Goal: Transaction & Acquisition: Purchase product/service

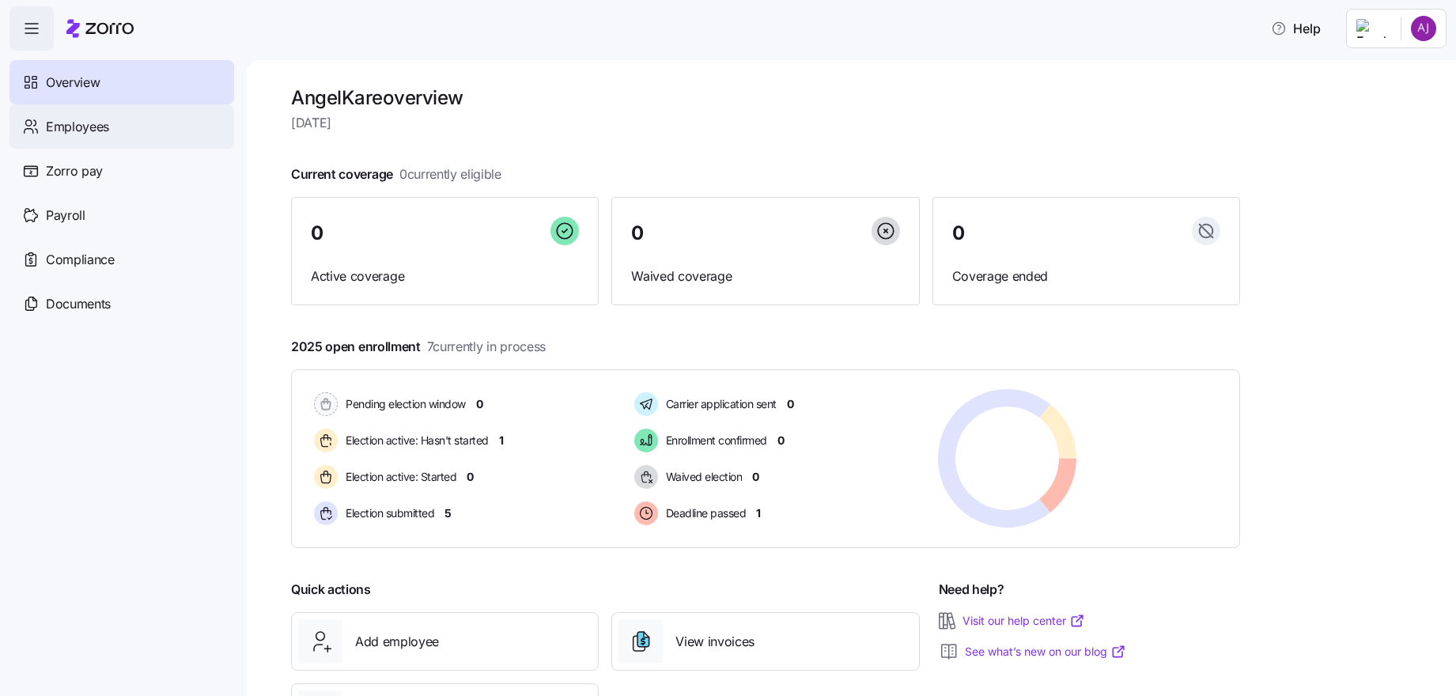
click at [89, 127] on span "Employees" at bounding box center [77, 127] width 63 height 20
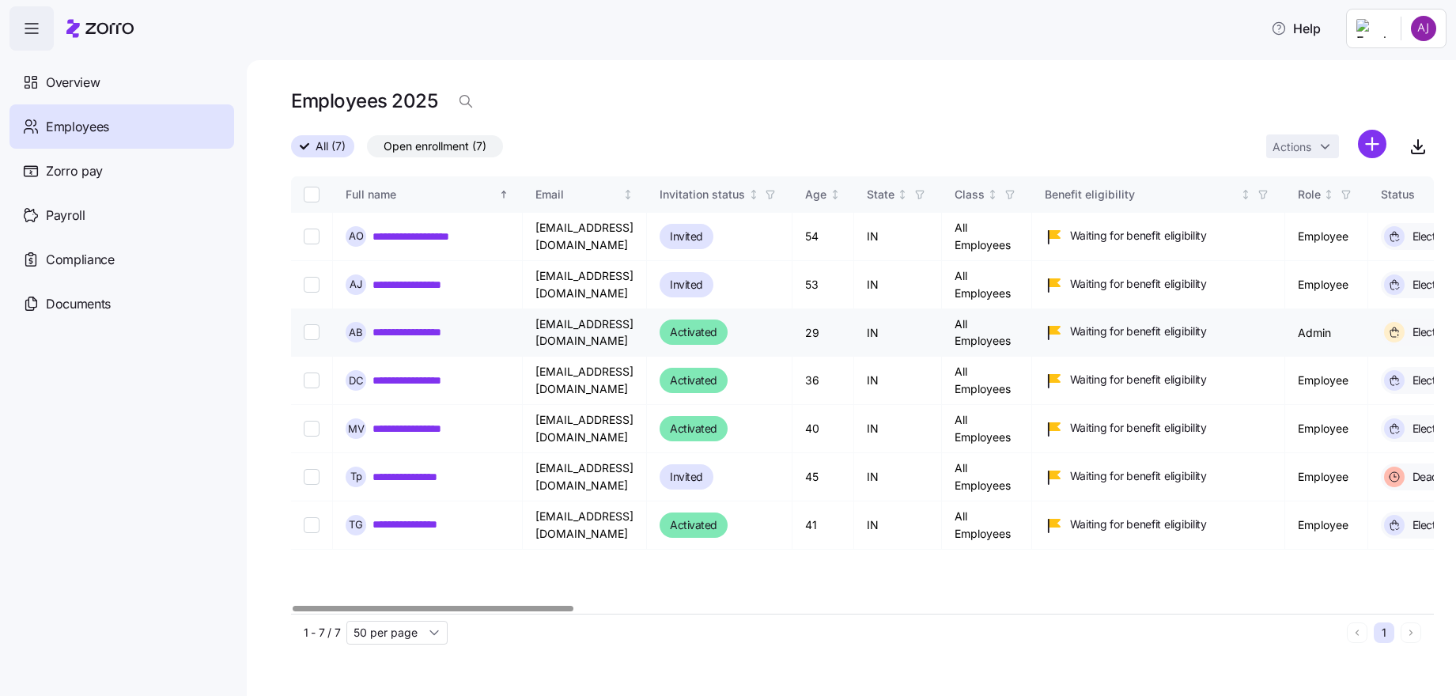
click at [441, 335] on link "**********" at bounding box center [422, 332] width 99 height 16
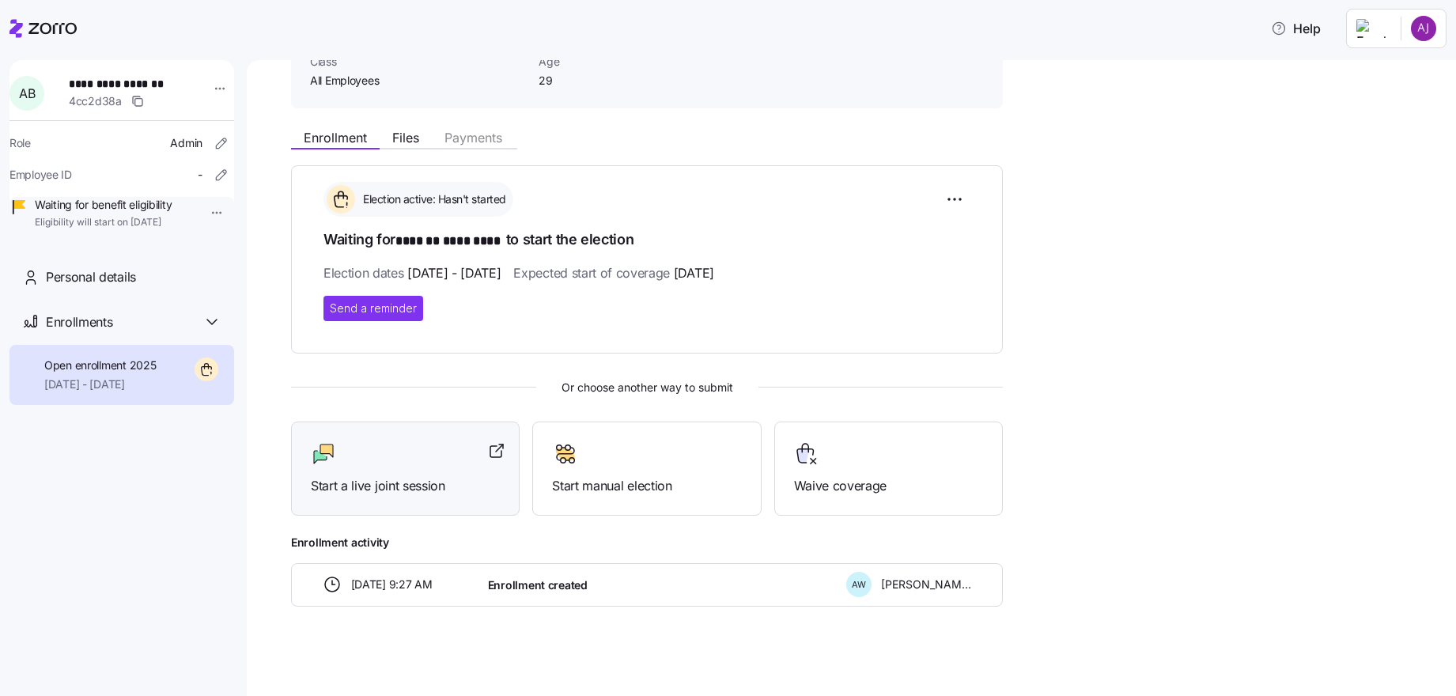
scroll to position [119, 0]
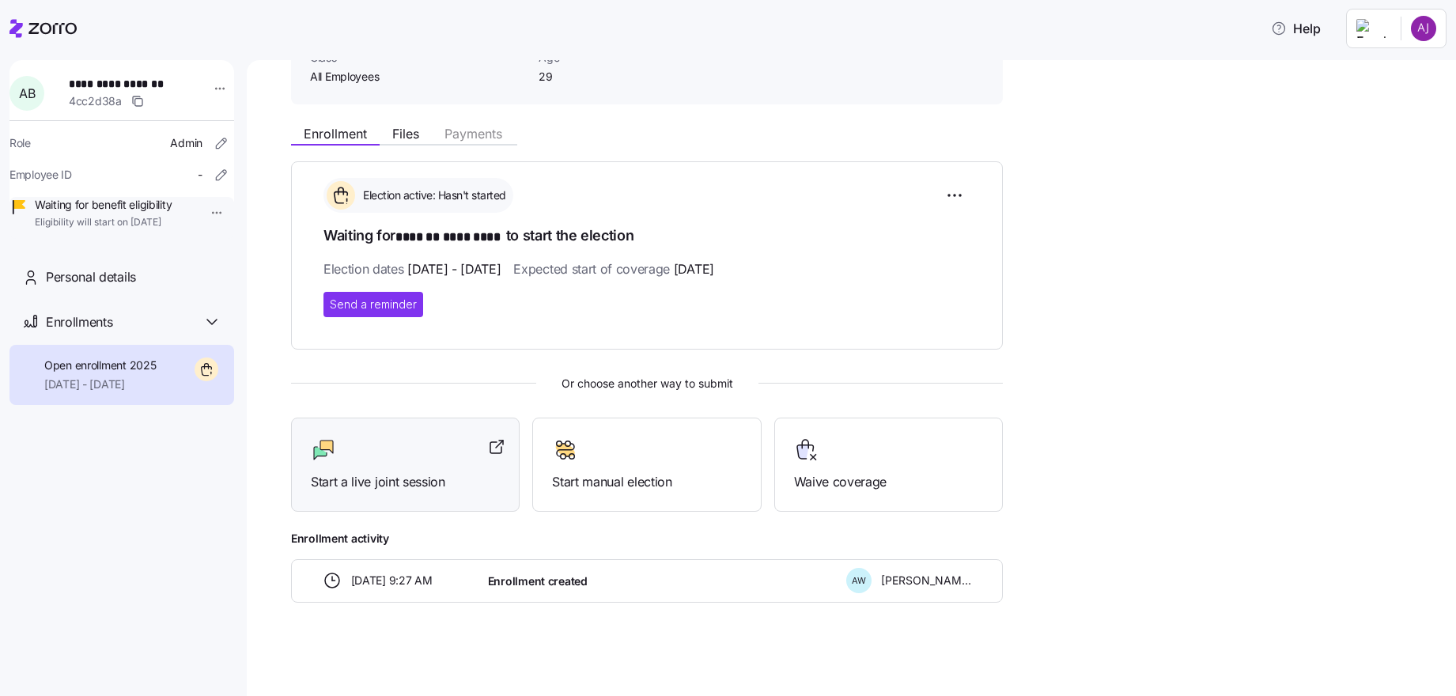
click at [414, 498] on div "Start a live joint session" at bounding box center [405, 465] width 229 height 94
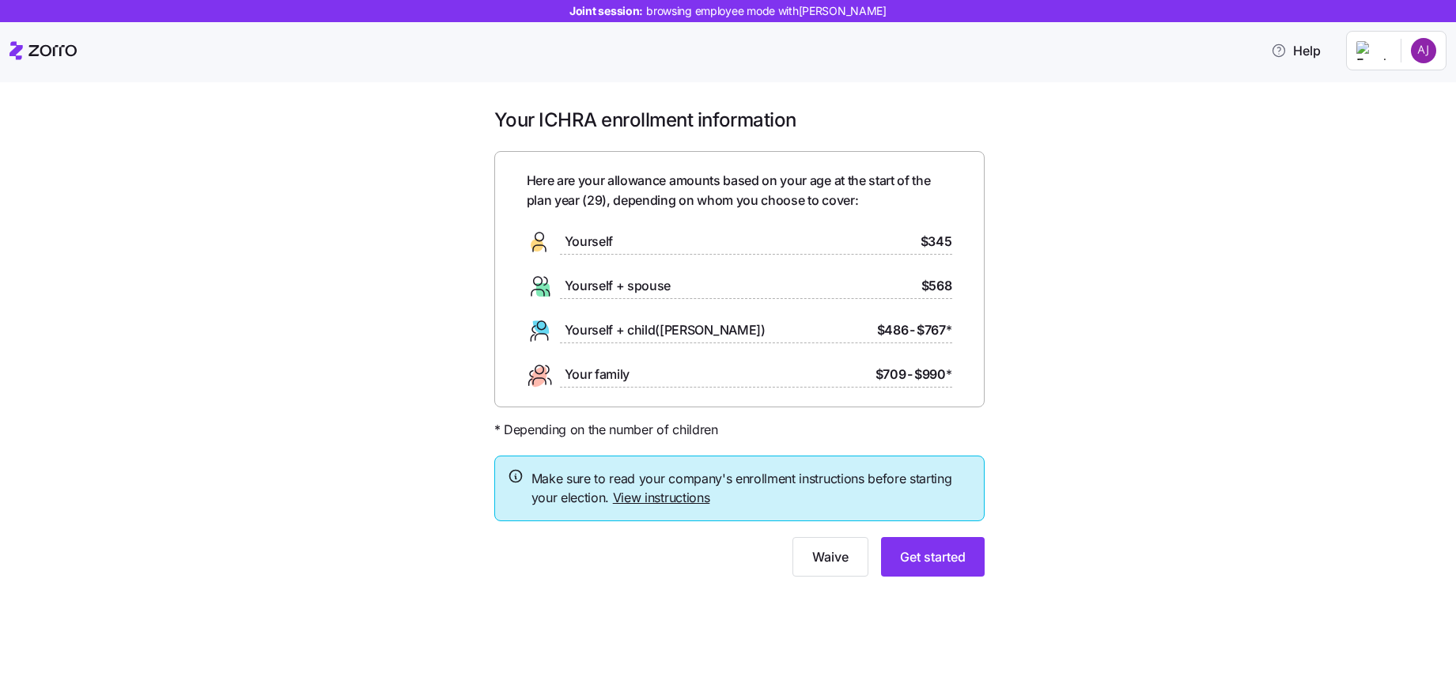
click at [601, 254] on div at bounding box center [756, 254] width 392 height 1
click at [607, 240] on span "Yourself" at bounding box center [589, 242] width 48 height 20
click at [951, 559] on span "Get started" at bounding box center [933, 556] width 66 height 19
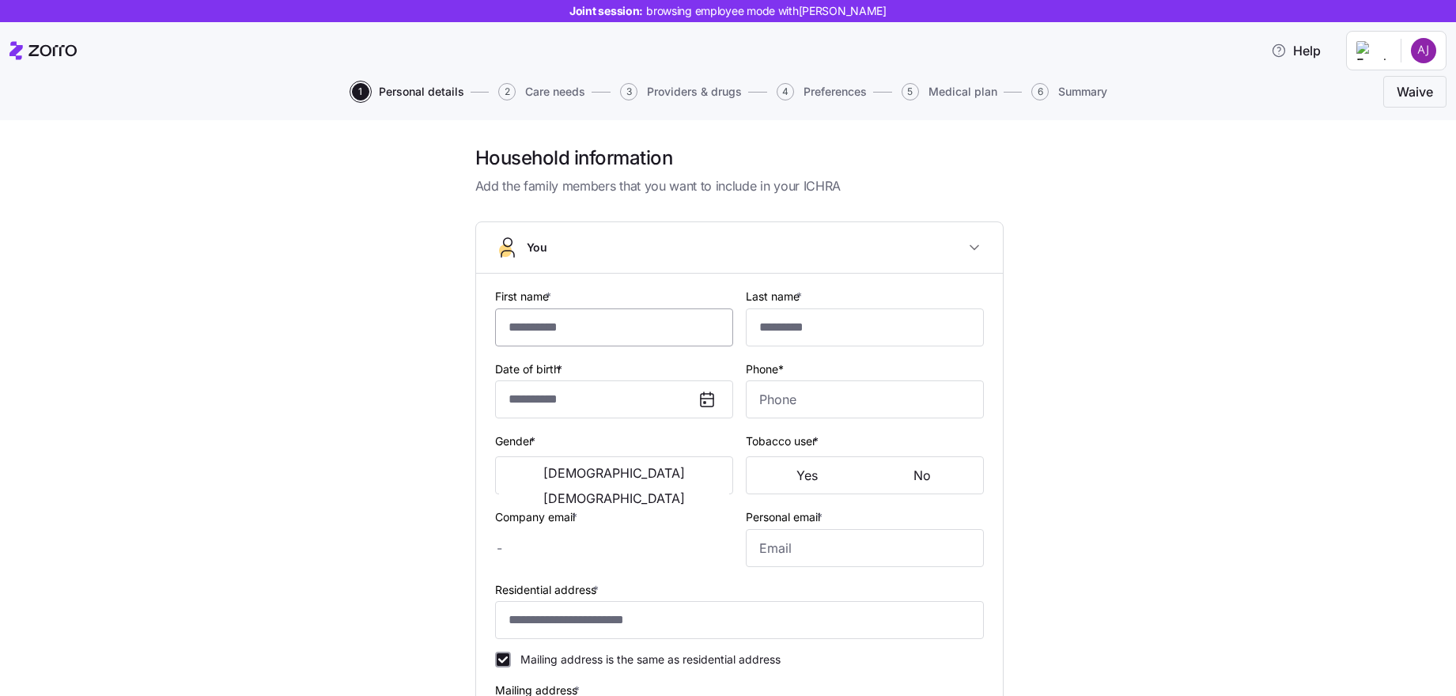
type input "*******"
type input "*********"
type input "[EMAIL_ADDRESS][DOMAIN_NAME]"
type input "**********"
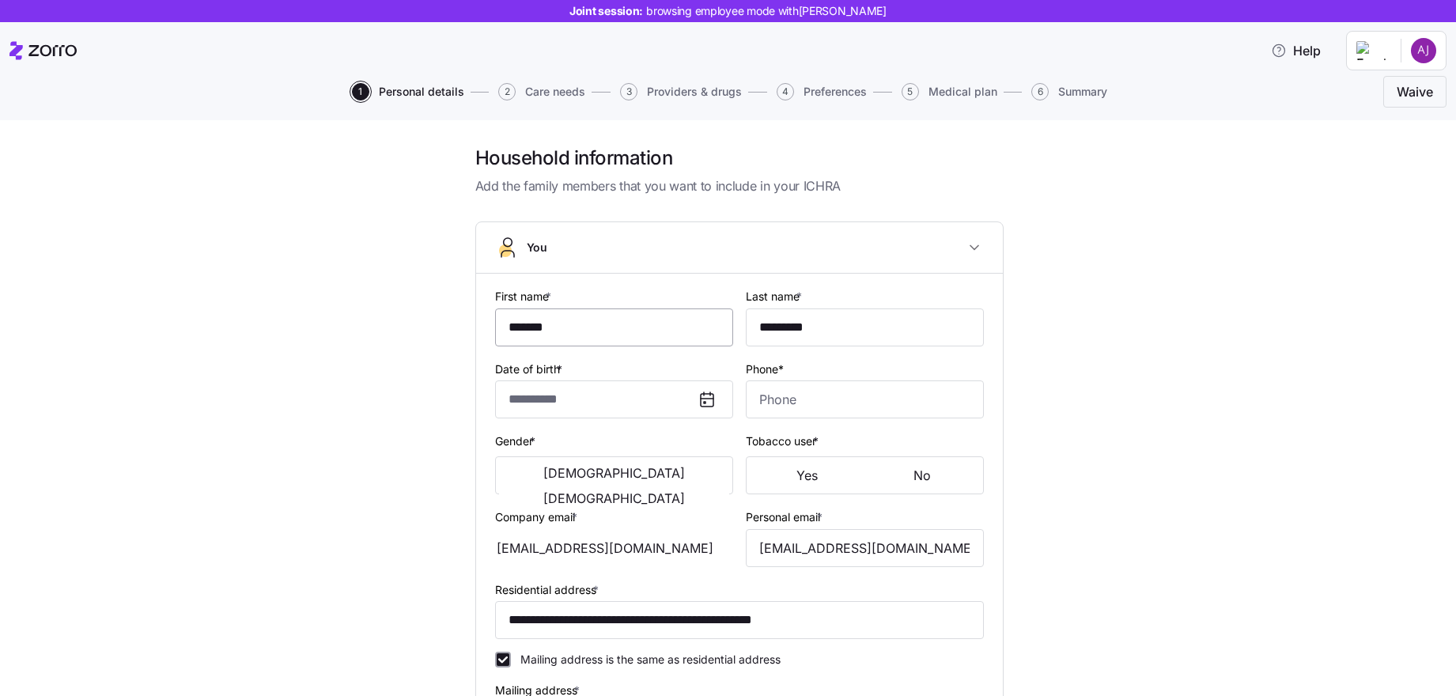
checkbox input "true"
type input "**********"
type input "[PHONE_NUMBER]"
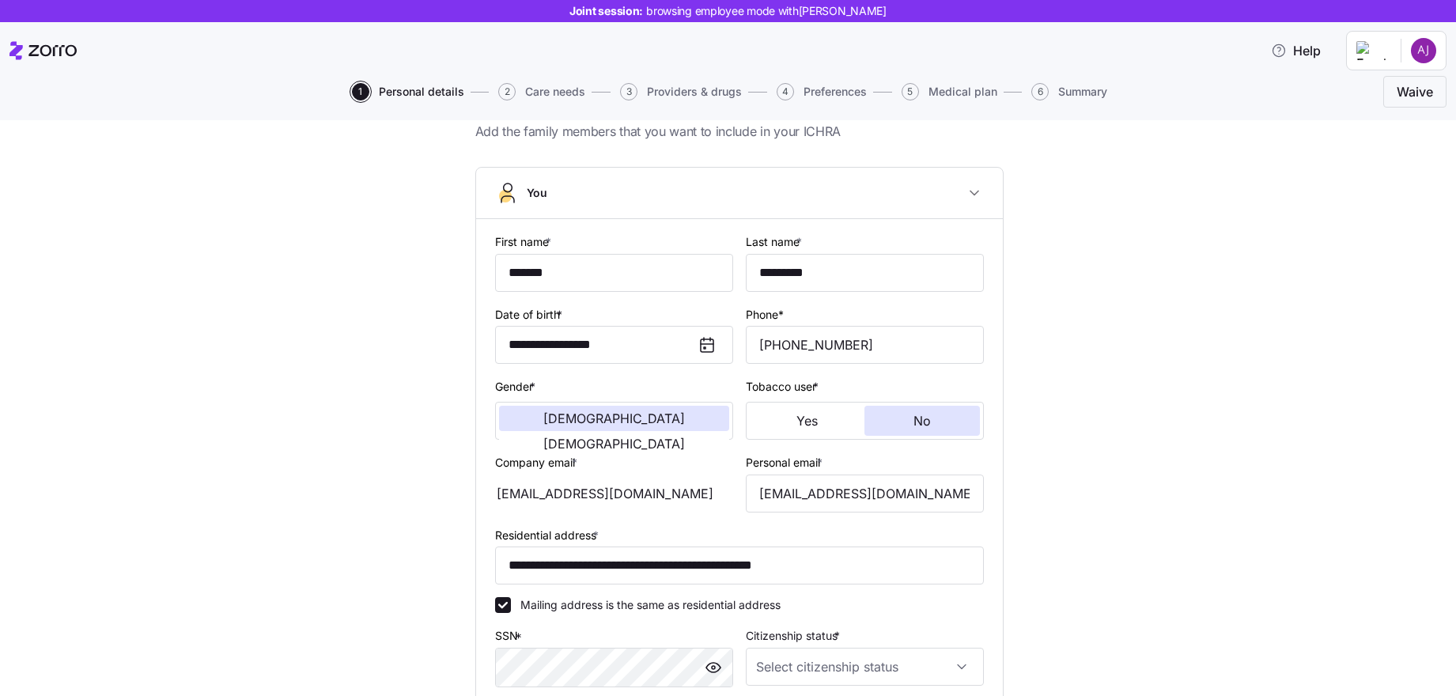
scroll to position [28, 0]
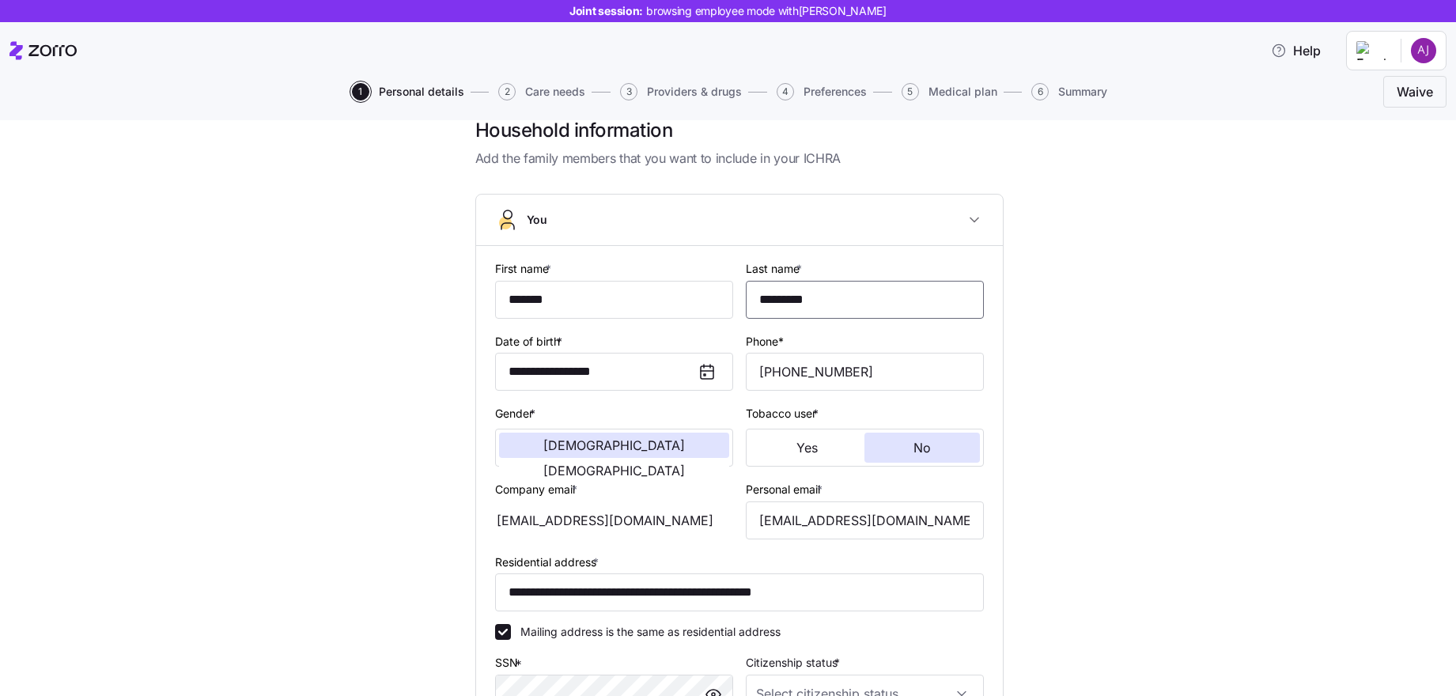
click at [797, 297] on input "*********" at bounding box center [865, 300] width 238 height 38
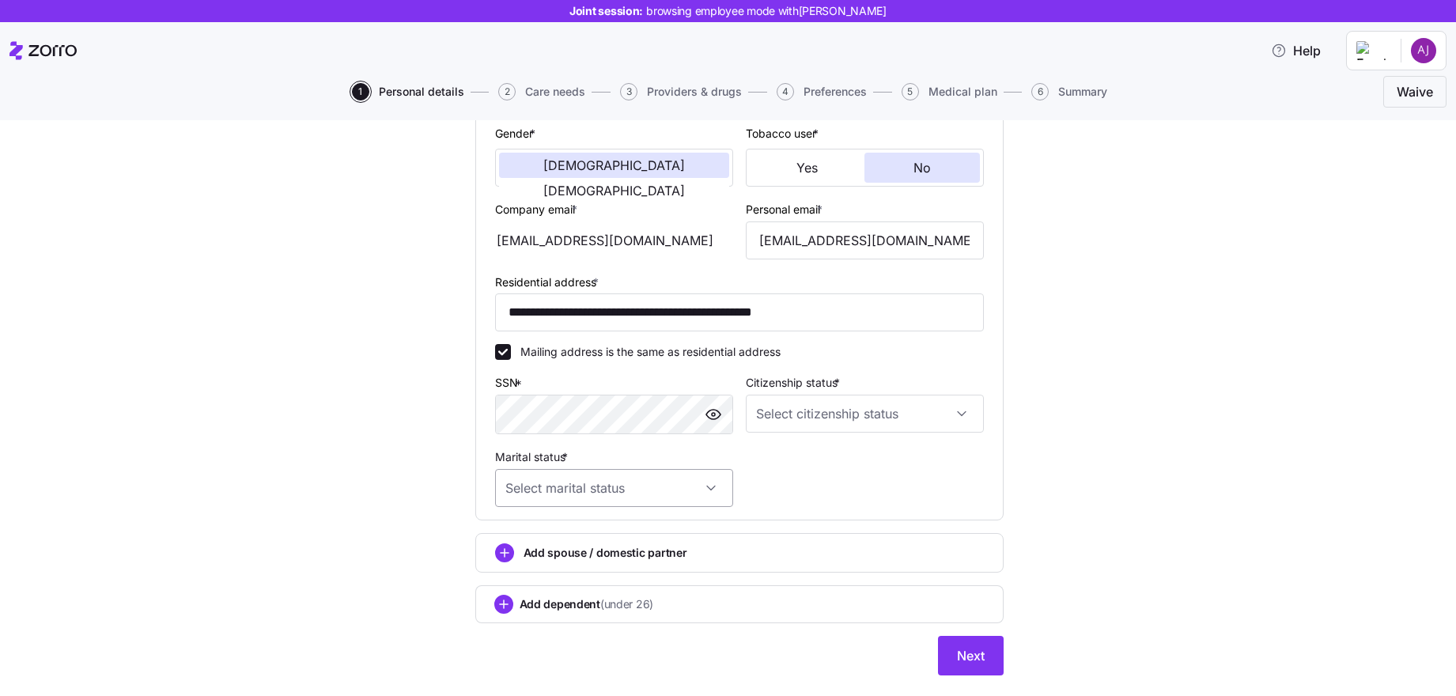
scroll to position [344, 0]
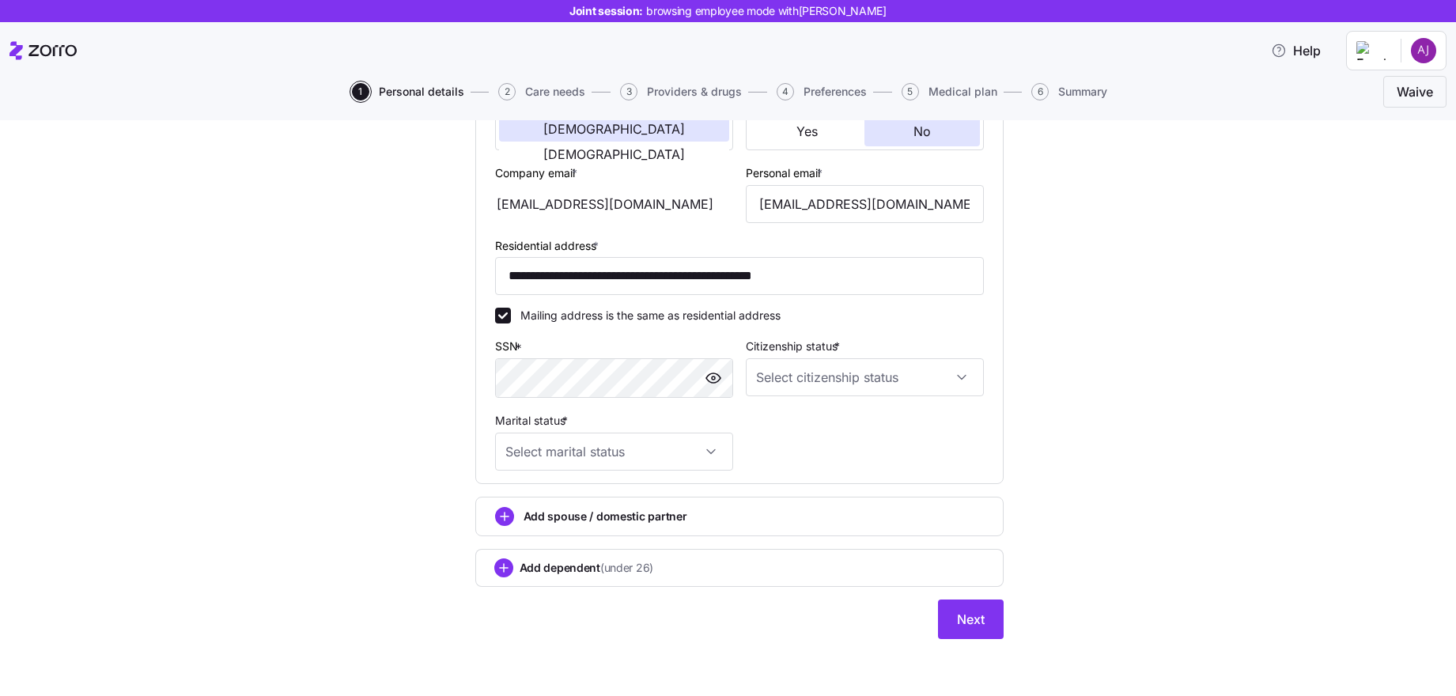
type input "********"
click at [941, 374] on input "Citizenship status *" at bounding box center [865, 377] width 238 height 38
click at [860, 424] on div "[DEMOGRAPHIC_DATA] citizen" at bounding box center [858, 425] width 225 height 33
type input "[DEMOGRAPHIC_DATA] citizen"
click at [699, 451] on input "Marital status *" at bounding box center [614, 452] width 238 height 38
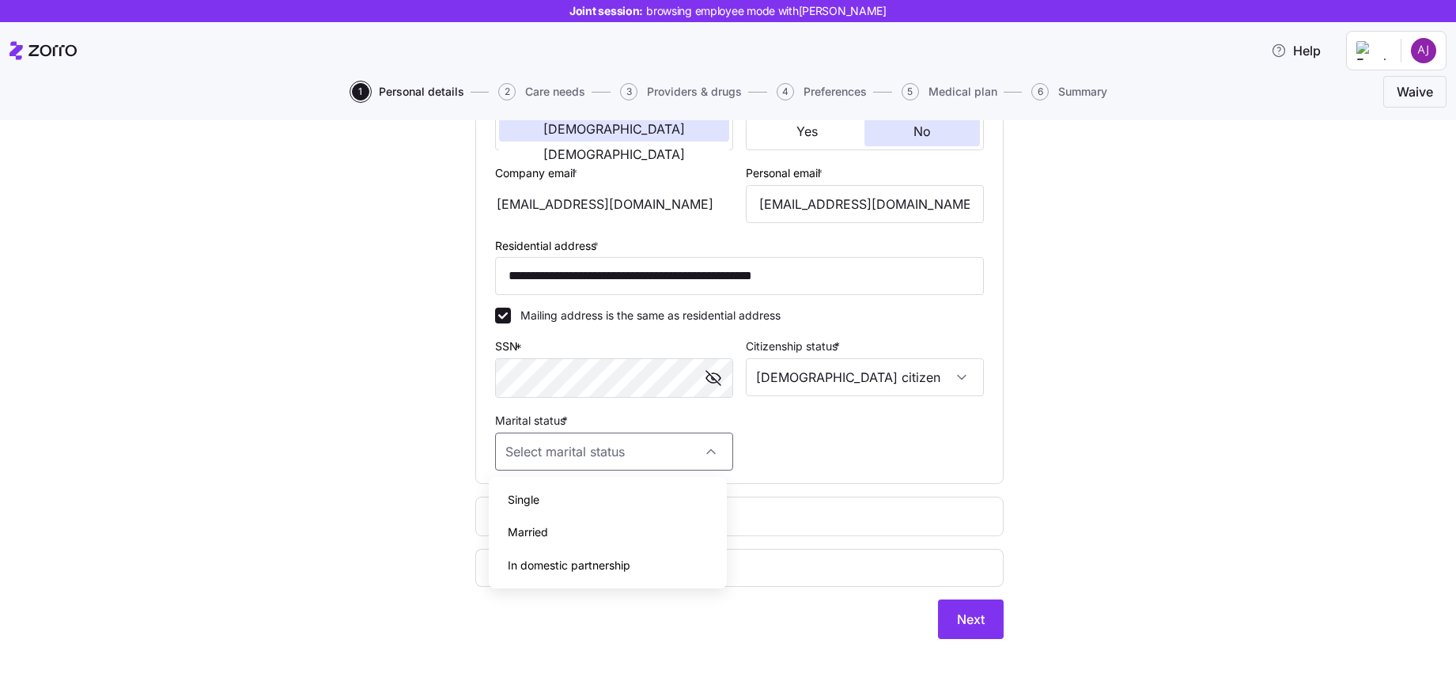
click at [615, 502] on div "Single" at bounding box center [607, 499] width 225 height 33
type input "Single"
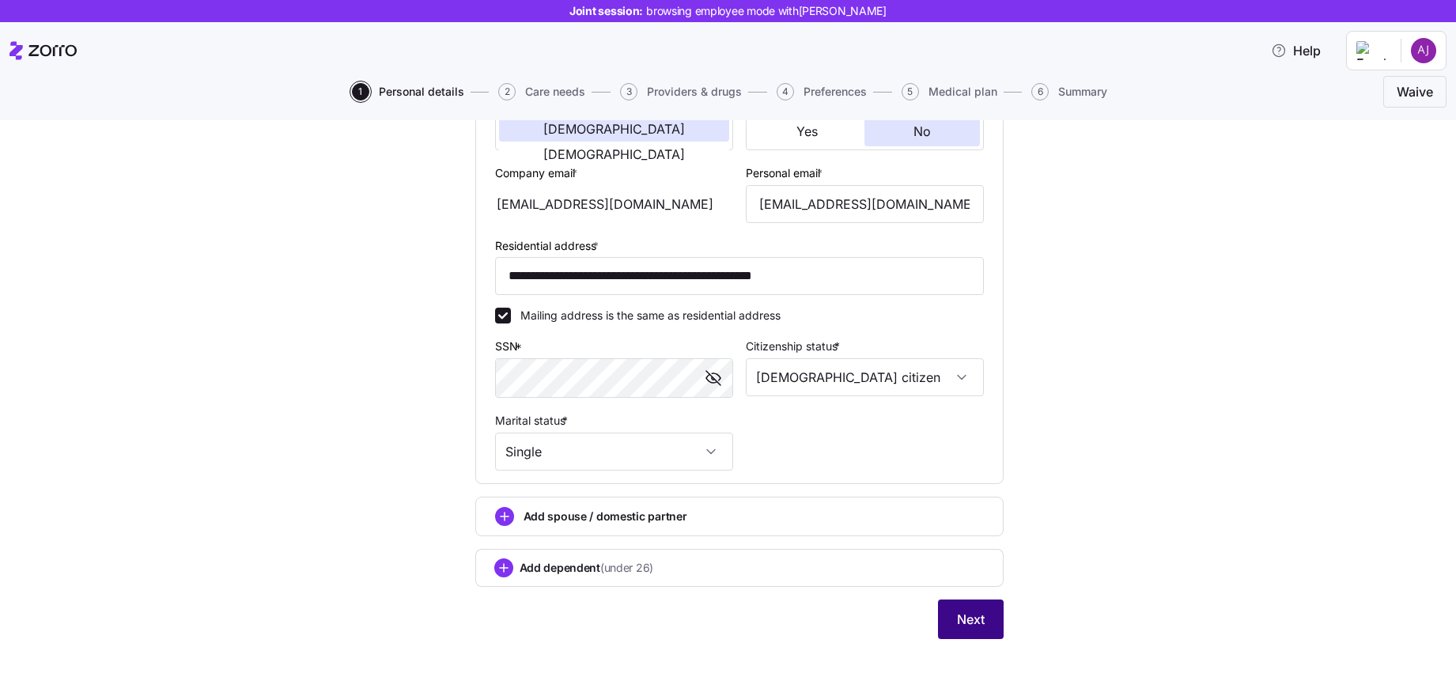
click at [957, 632] on button "Next" at bounding box center [971, 620] width 66 height 40
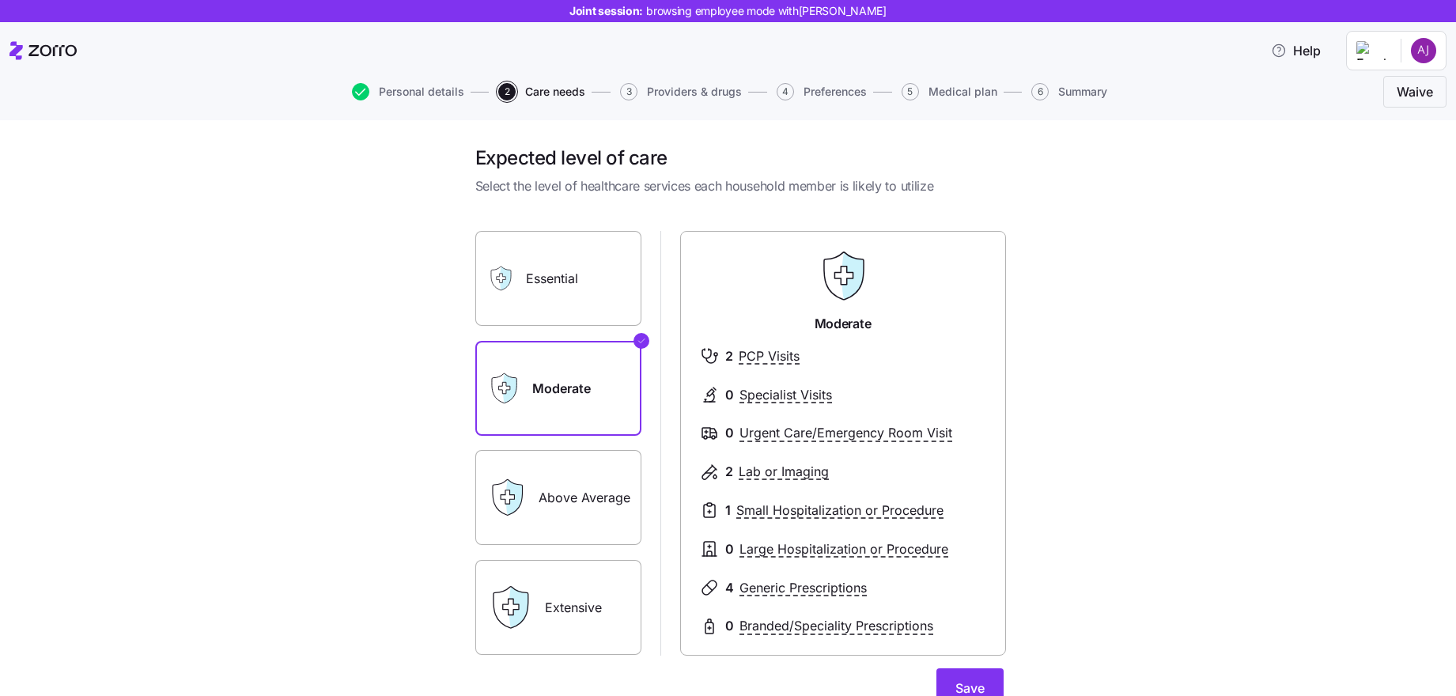
click at [522, 270] on label "Essential" at bounding box center [558, 278] width 166 height 95
click at [0, 0] on input "Essential" at bounding box center [0, 0] width 0 height 0
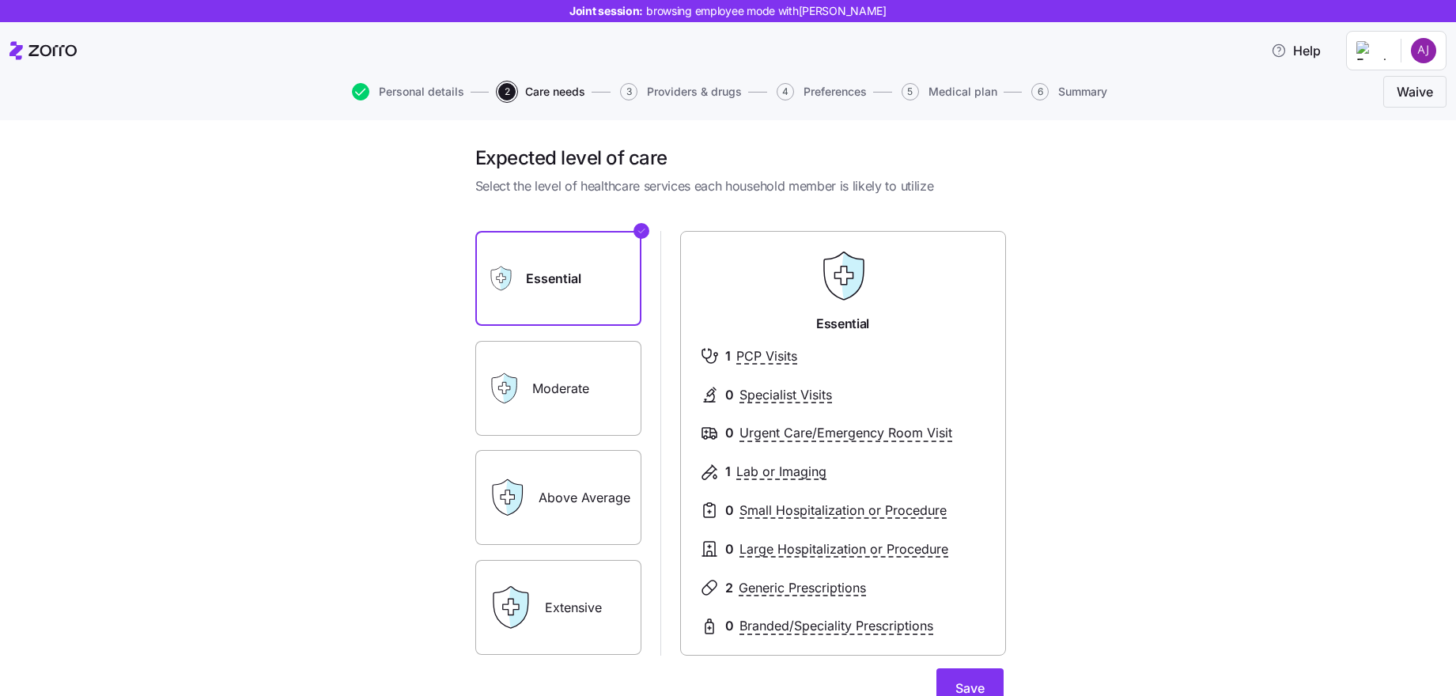
click at [527, 357] on label "Moderate" at bounding box center [558, 388] width 166 height 95
click at [0, 0] on input "Moderate" at bounding box center [0, 0] width 0 height 0
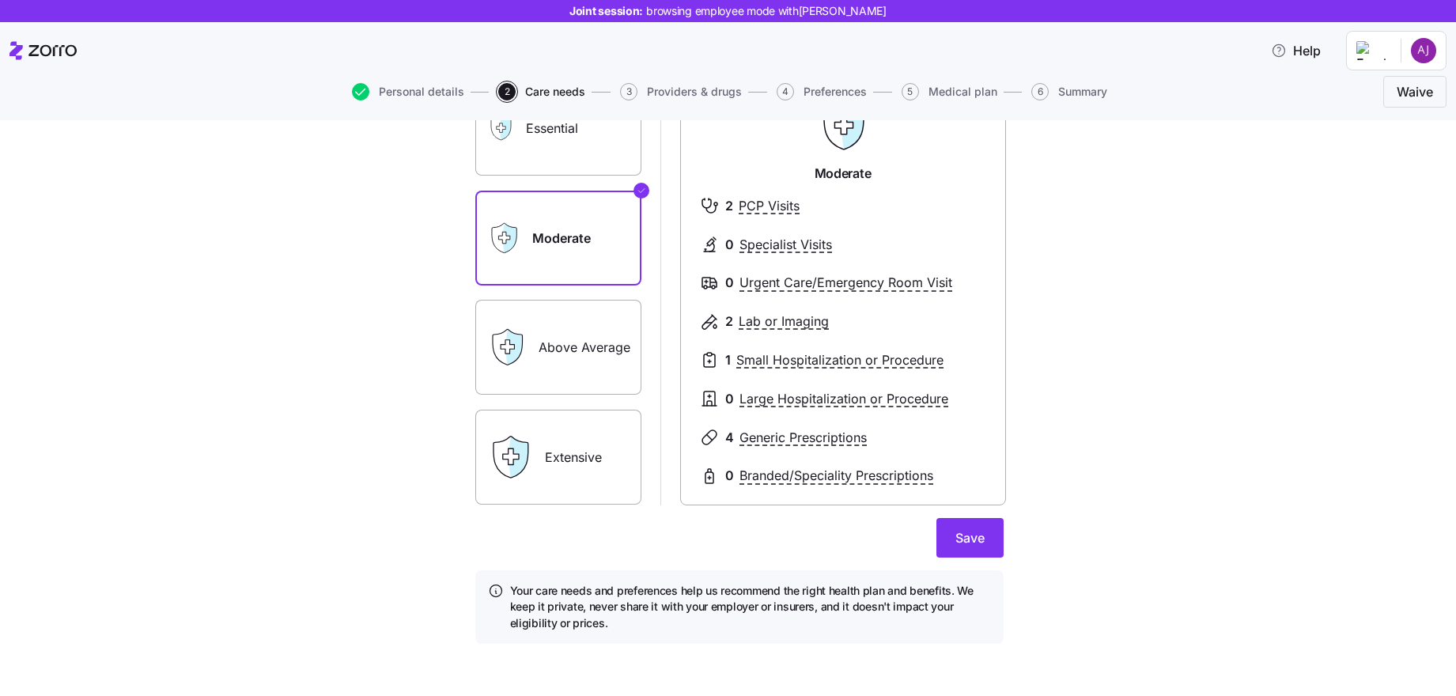
scroll to position [155, 0]
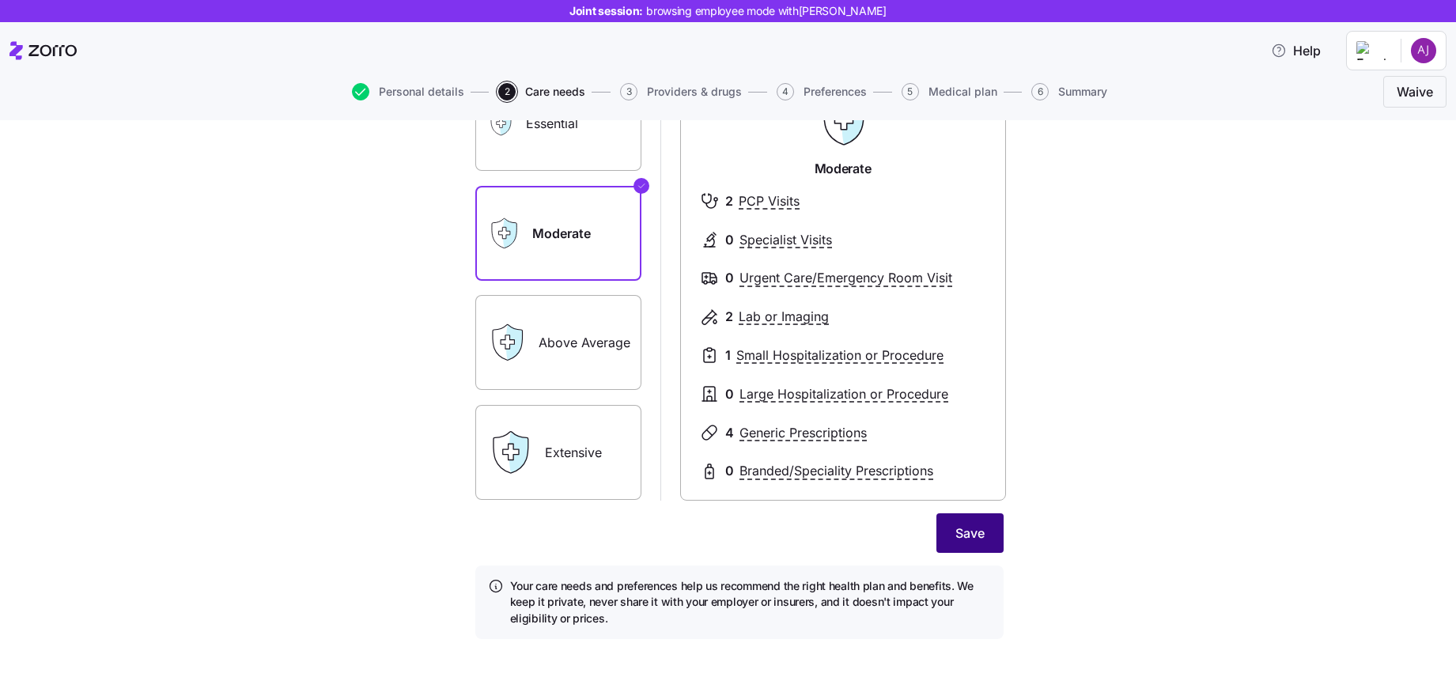
click at [975, 536] on span "Save" at bounding box center [970, 533] width 29 height 19
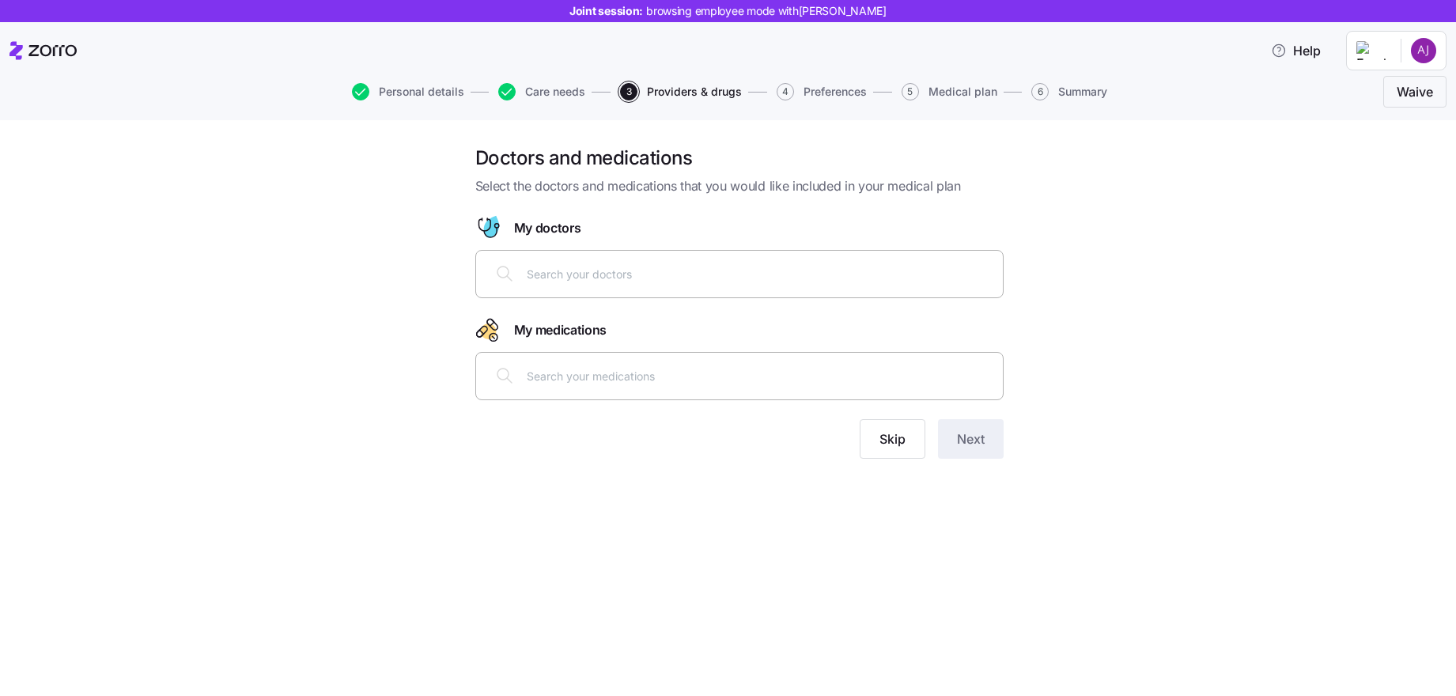
click at [698, 274] on input "text" at bounding box center [760, 273] width 467 height 17
click at [885, 437] on span "Skip" at bounding box center [893, 439] width 26 height 19
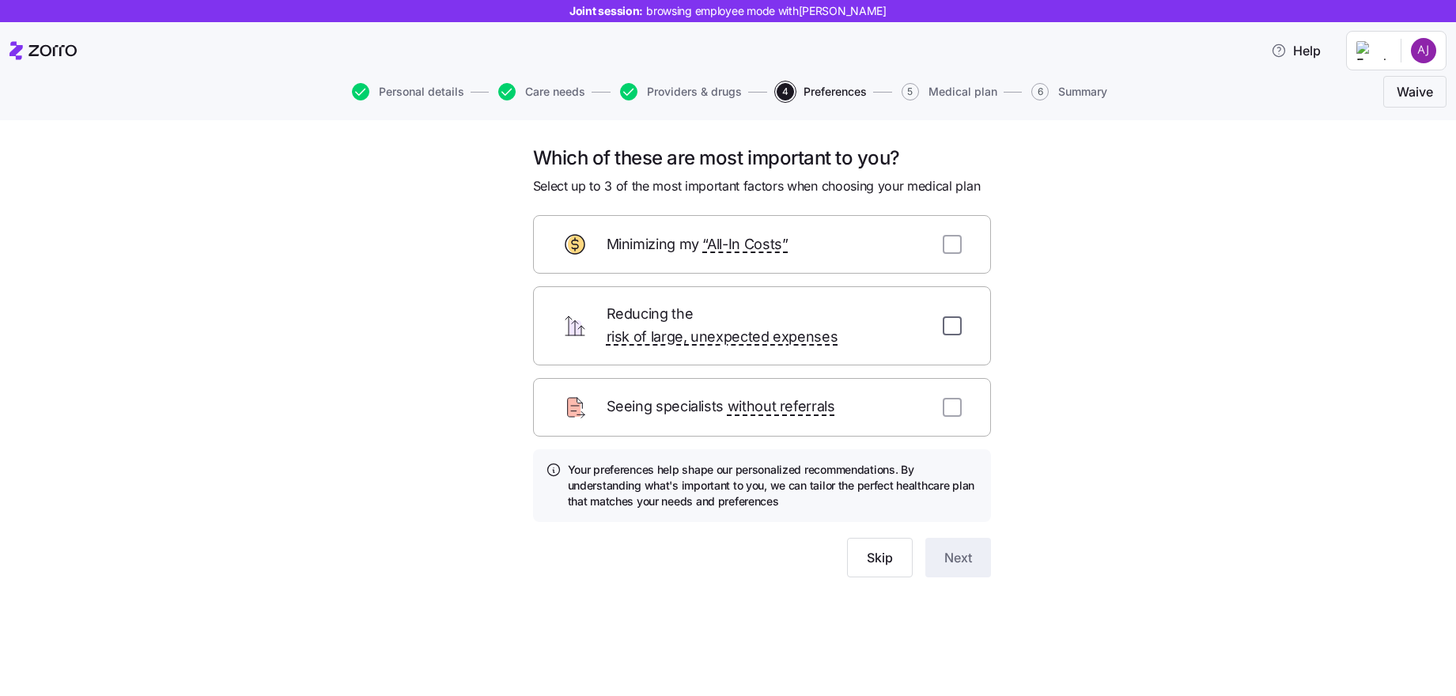
click at [956, 319] on input "checkbox" at bounding box center [952, 325] width 19 height 19
checkbox input "true"
click at [952, 240] on input "checkbox" at bounding box center [952, 244] width 19 height 19
checkbox input "true"
click at [961, 548] on button "Next" at bounding box center [959, 558] width 66 height 40
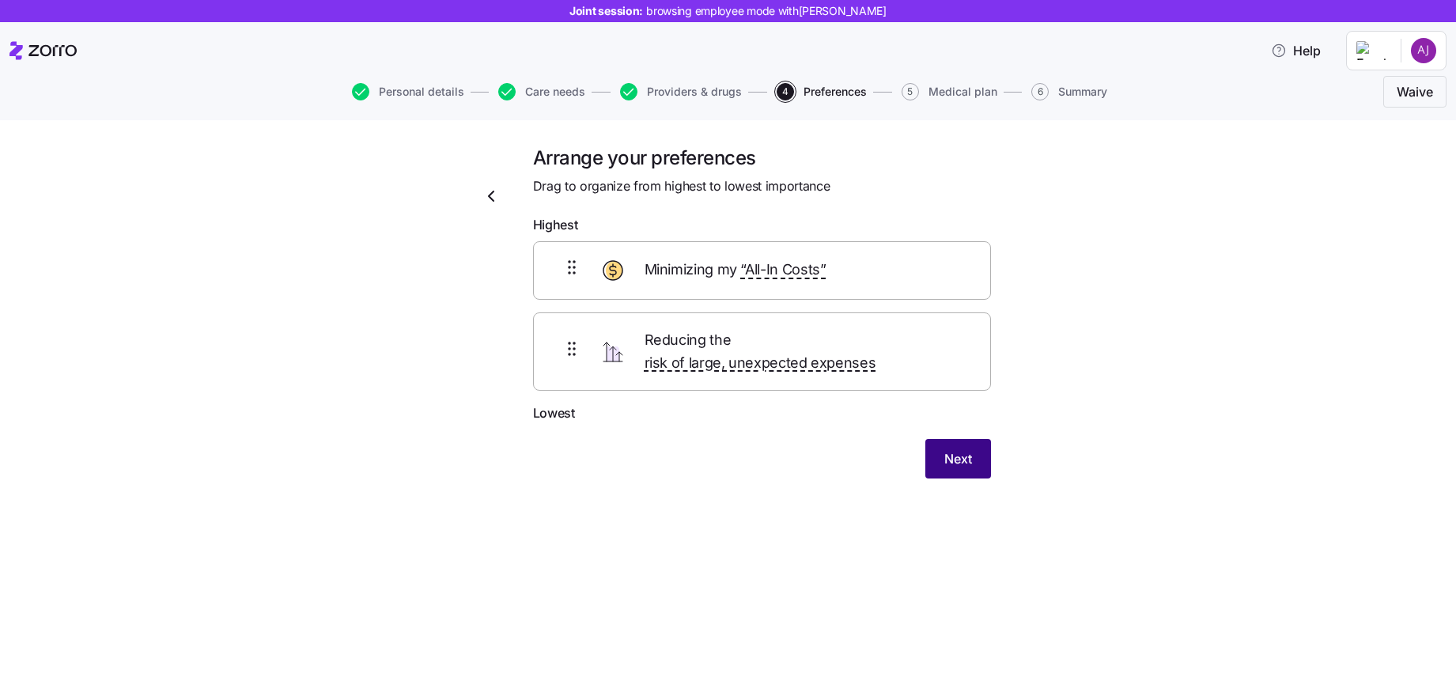
click at [985, 439] on button "Next" at bounding box center [959, 459] width 66 height 40
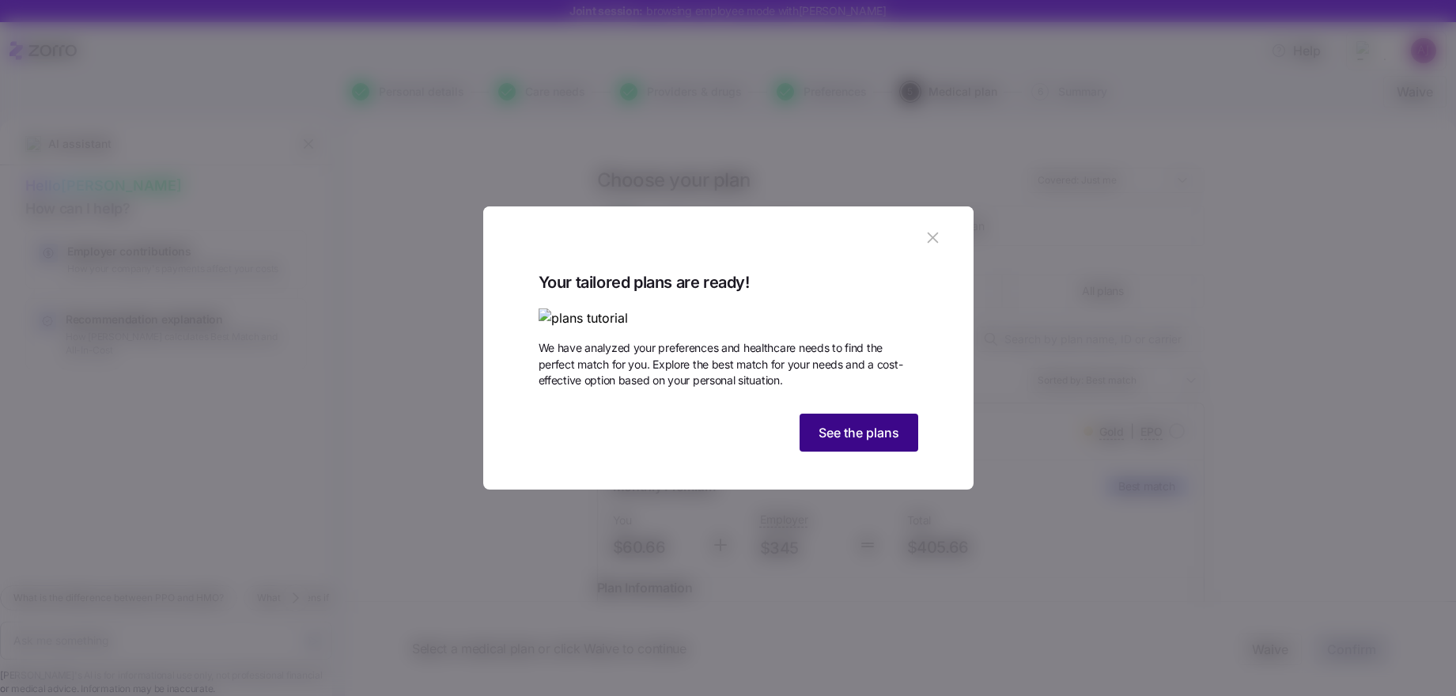
click at [875, 442] on span "See the plans" at bounding box center [859, 432] width 81 height 19
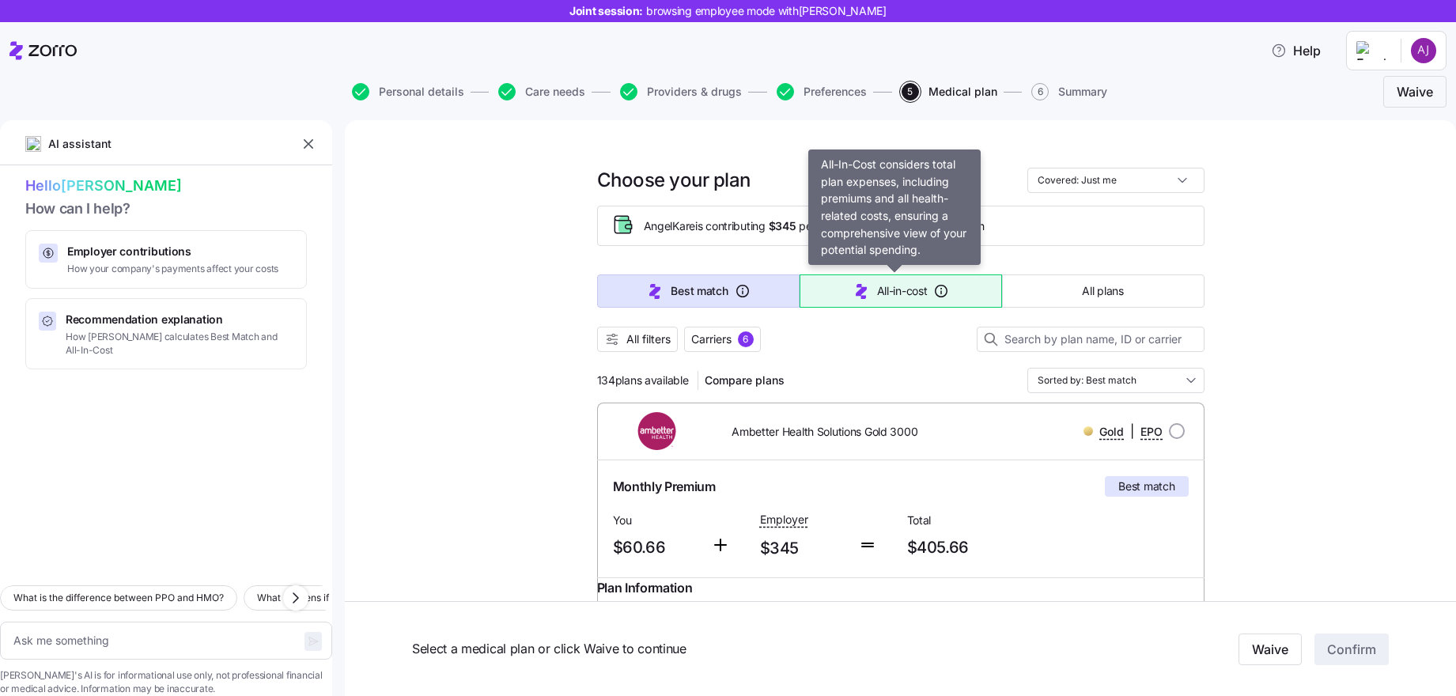
click at [877, 296] on span "All-in-cost" at bounding box center [902, 291] width 51 height 16
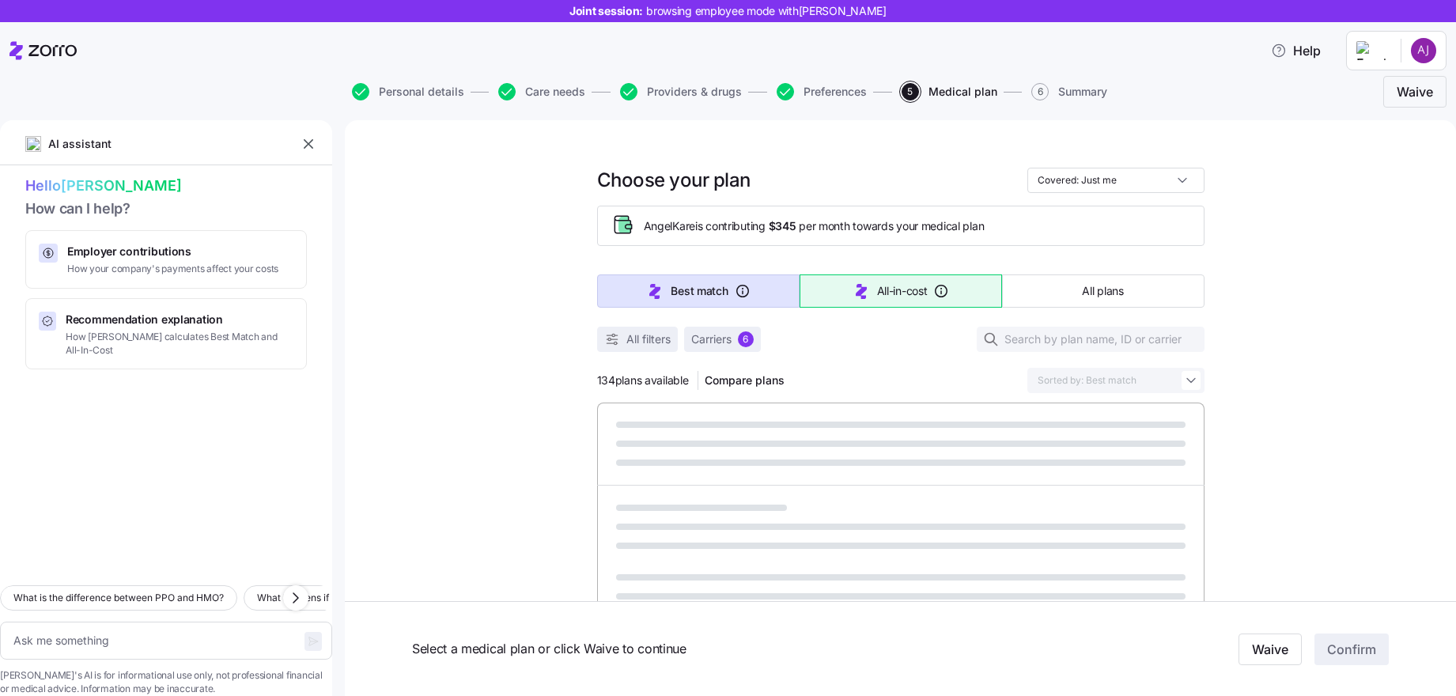
type textarea "x"
type input "Sorted by: All-in-cost"
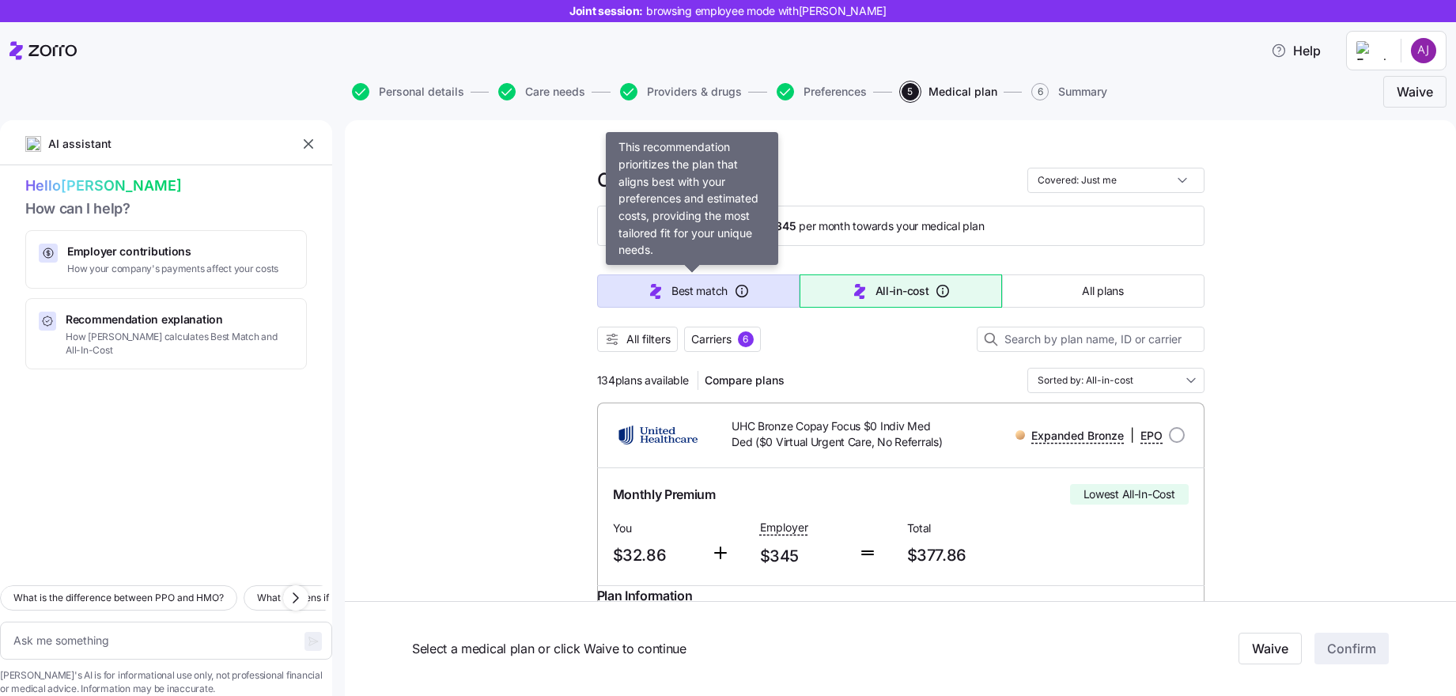
click at [727, 293] on button "Best match" at bounding box center [698, 290] width 203 height 33
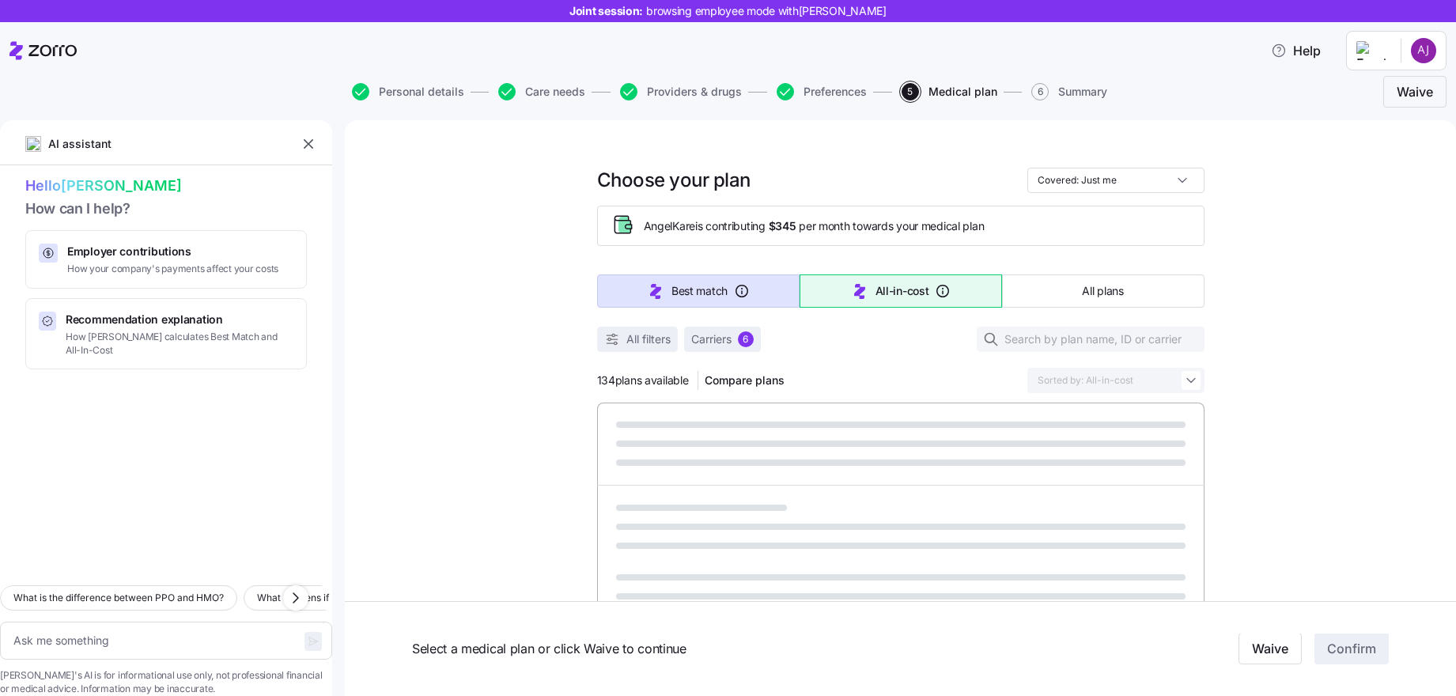
type textarea "x"
type input "Sorted by: Best match"
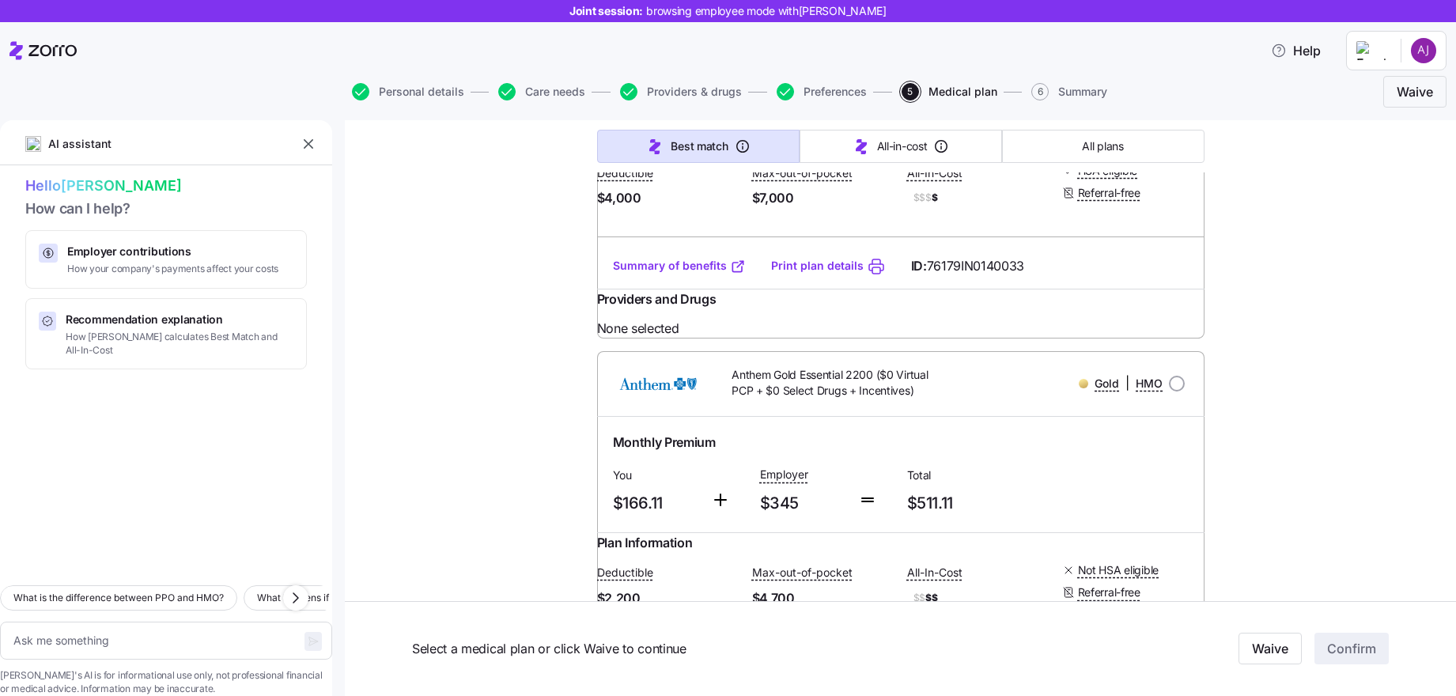
scroll to position [4904, 0]
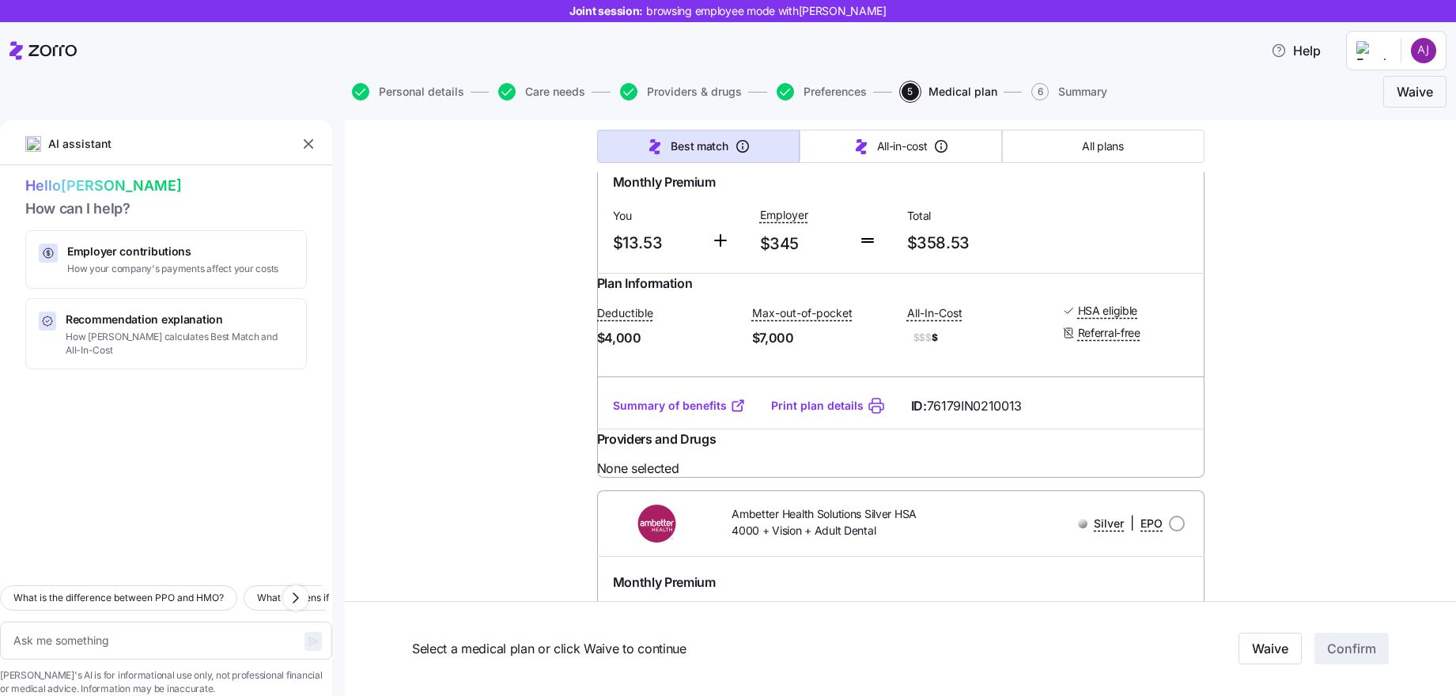
type textarea "x"
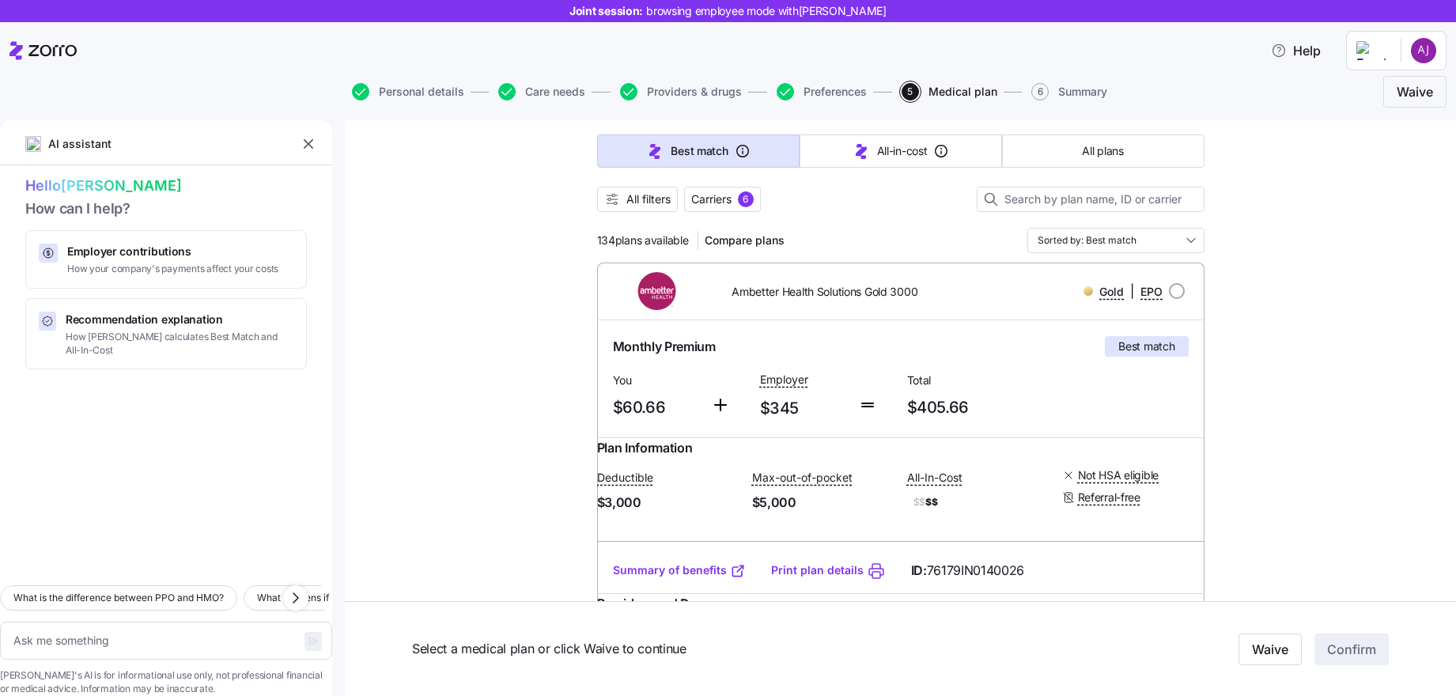
scroll to position [79, 0]
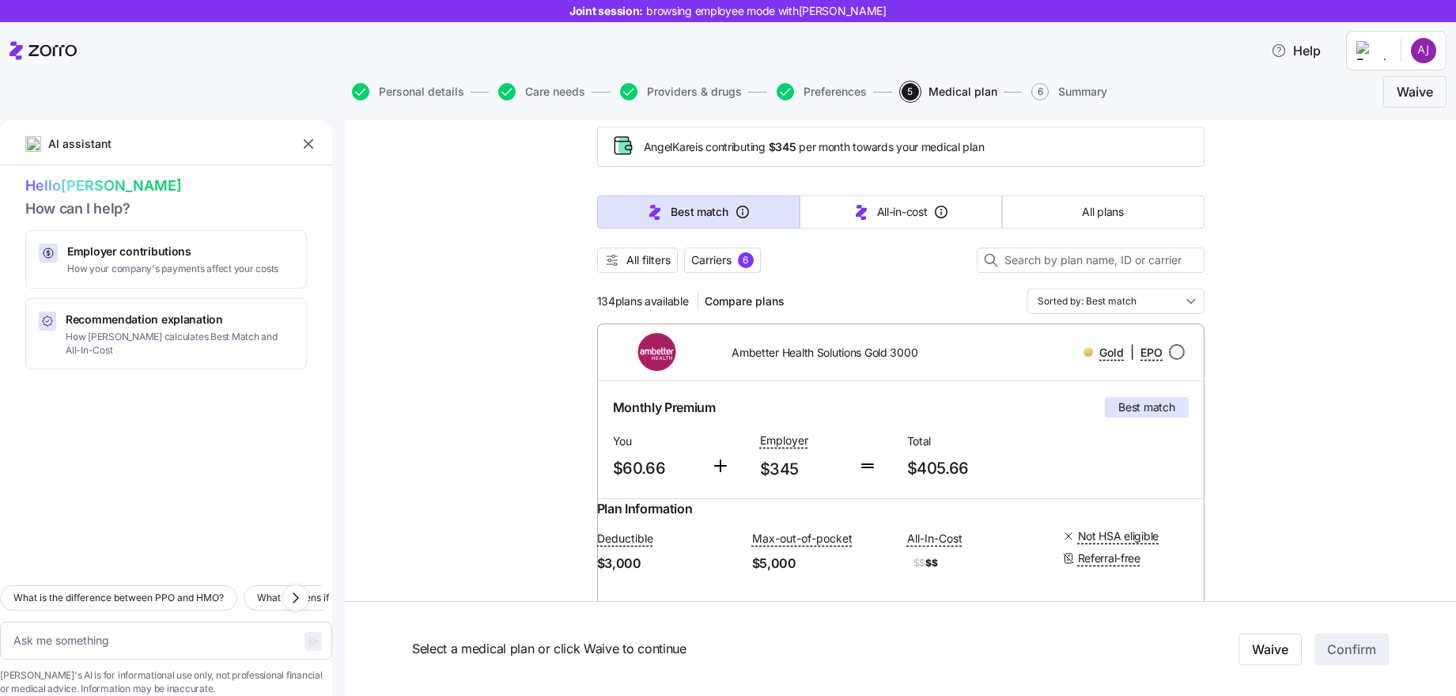
click at [1179, 350] on input "radio" at bounding box center [1177, 352] width 16 height 16
radio input "true"
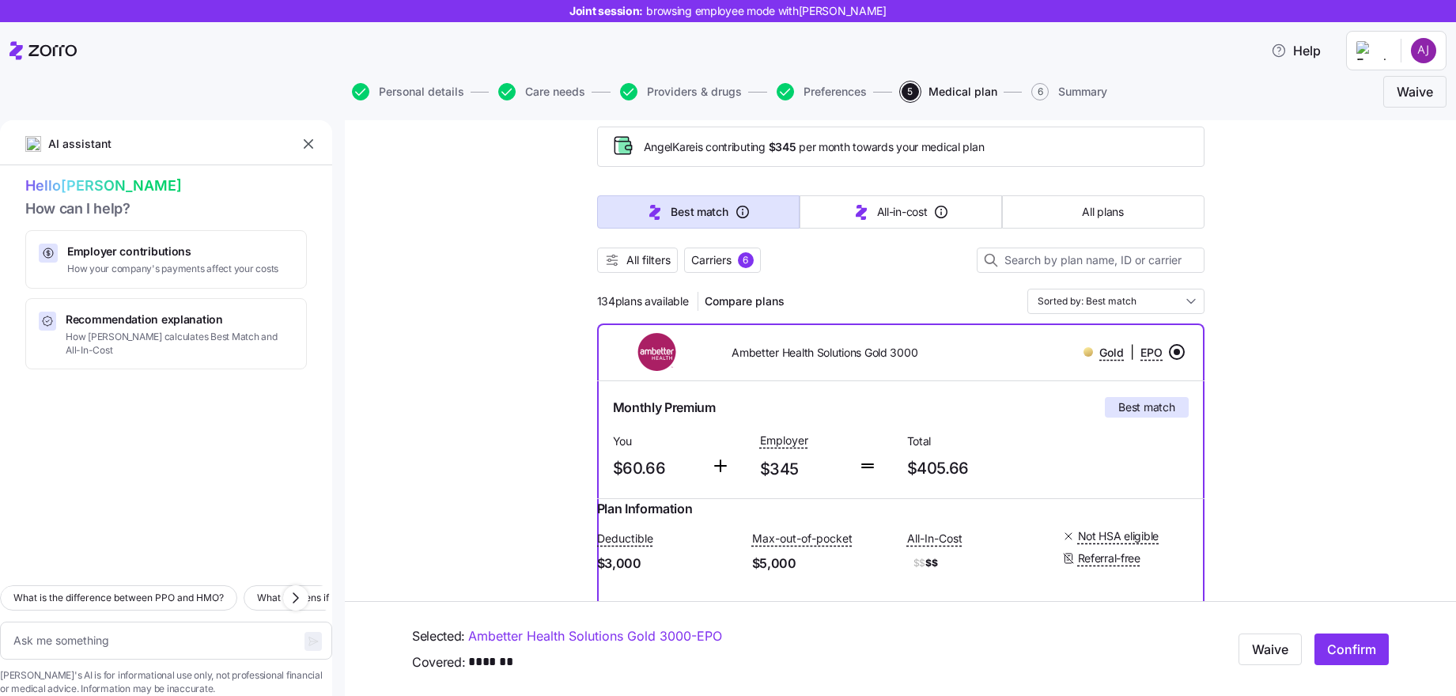
click at [1174, 357] on input "radio" at bounding box center [1177, 352] width 16 height 16
click at [1172, 354] on input "radio" at bounding box center [1177, 352] width 16 height 16
click at [1150, 372] on div "Ambetter Health Solutions Gold 3000 Gold | EPO" at bounding box center [901, 352] width 608 height 57
click at [1169, 353] on input "radio" at bounding box center [1177, 352] width 16 height 16
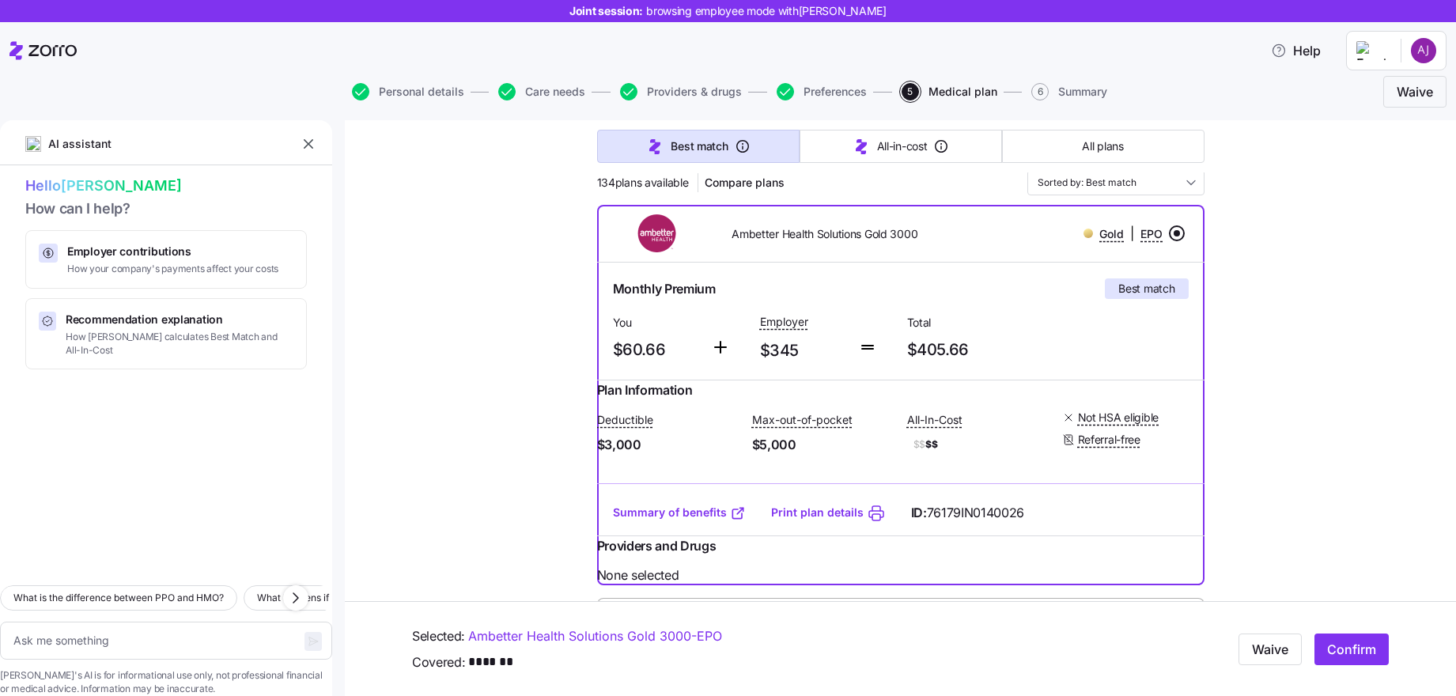
scroll to position [158, 0]
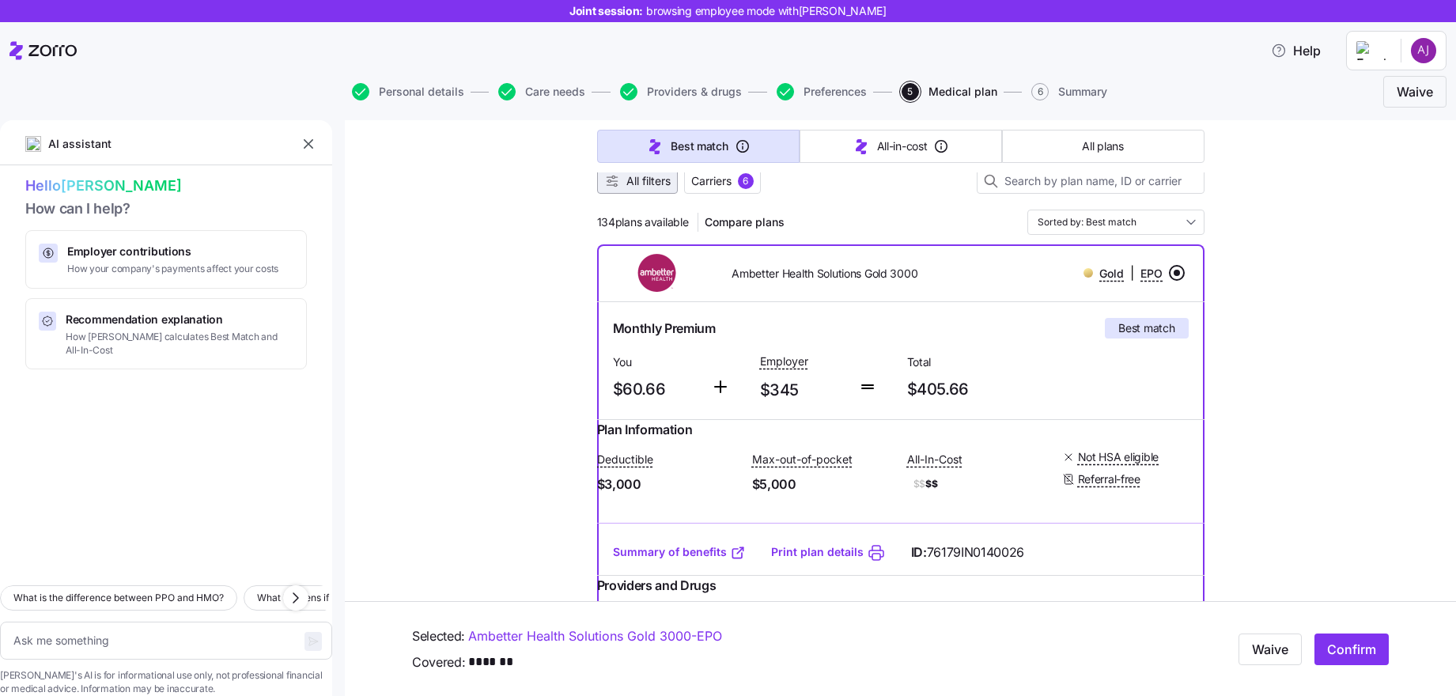
click at [639, 180] on span "All filters" at bounding box center [648, 181] width 44 height 16
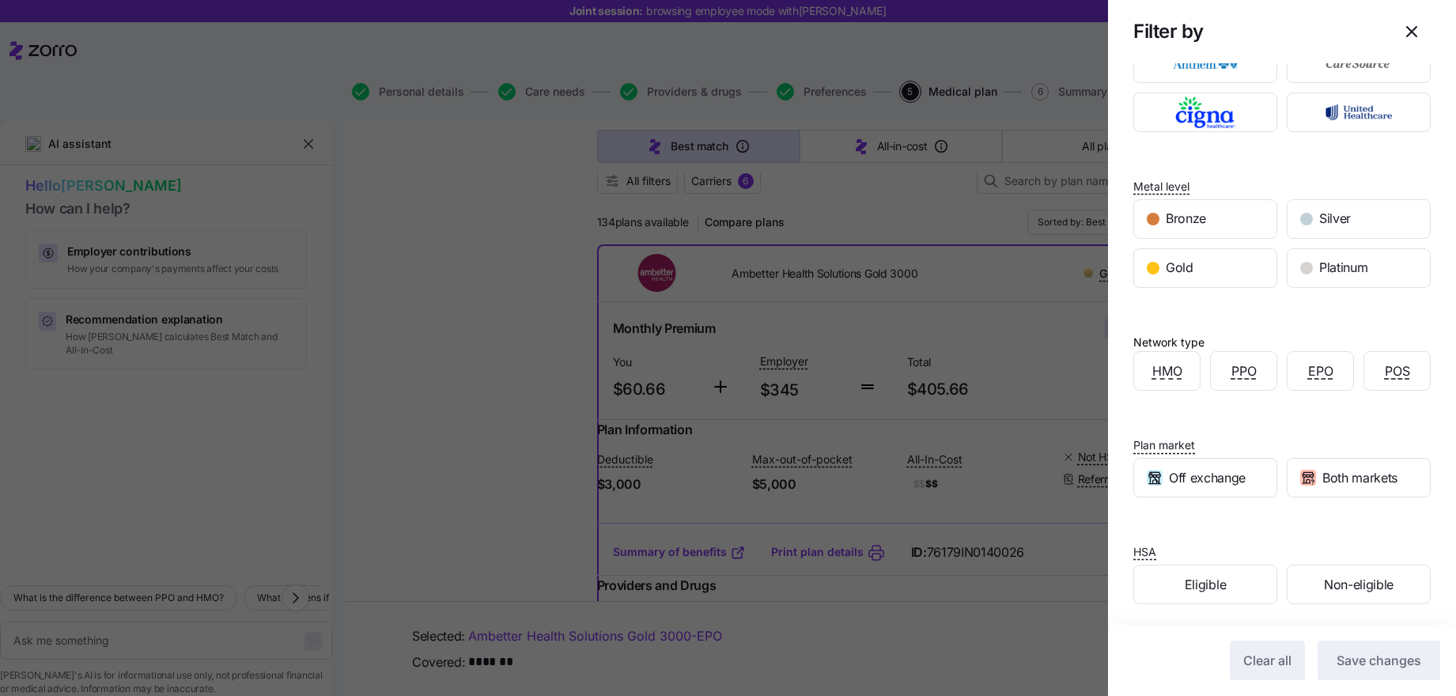
scroll to position [106, 0]
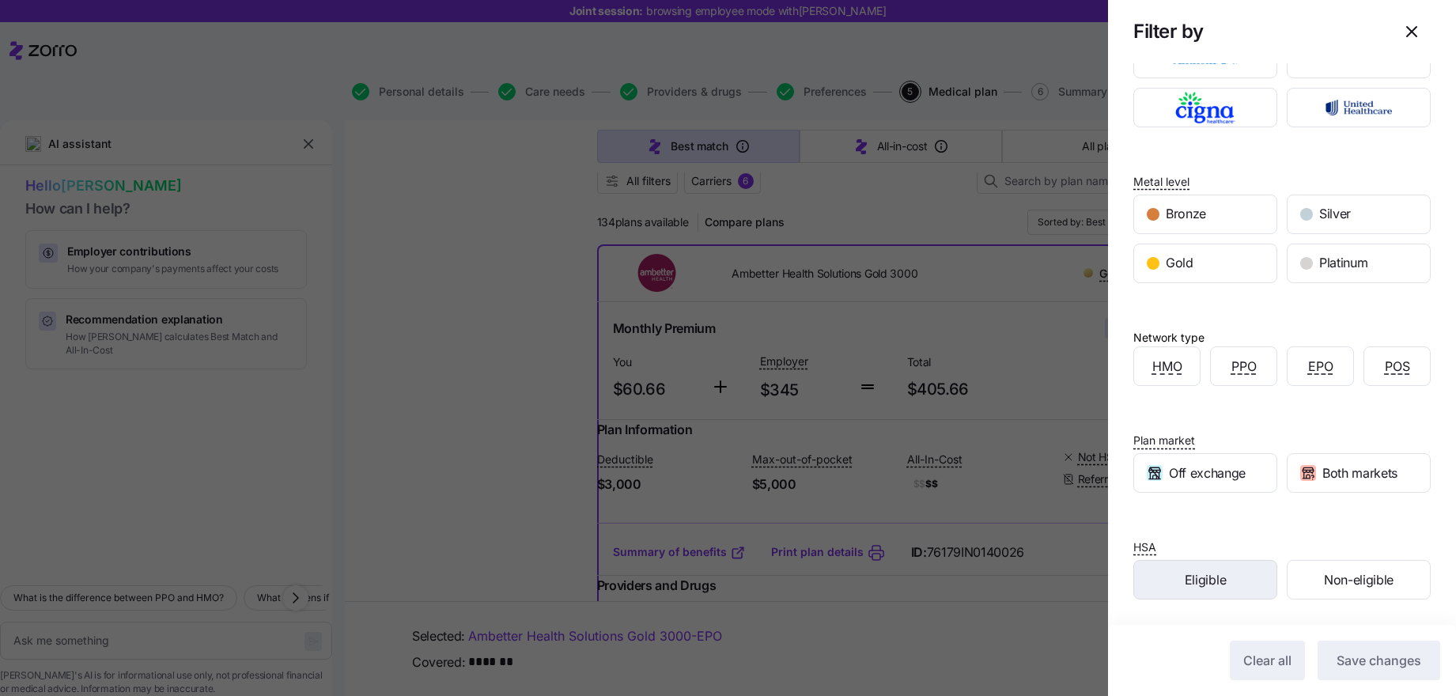
click at [1224, 563] on div "Eligible" at bounding box center [1205, 580] width 142 height 38
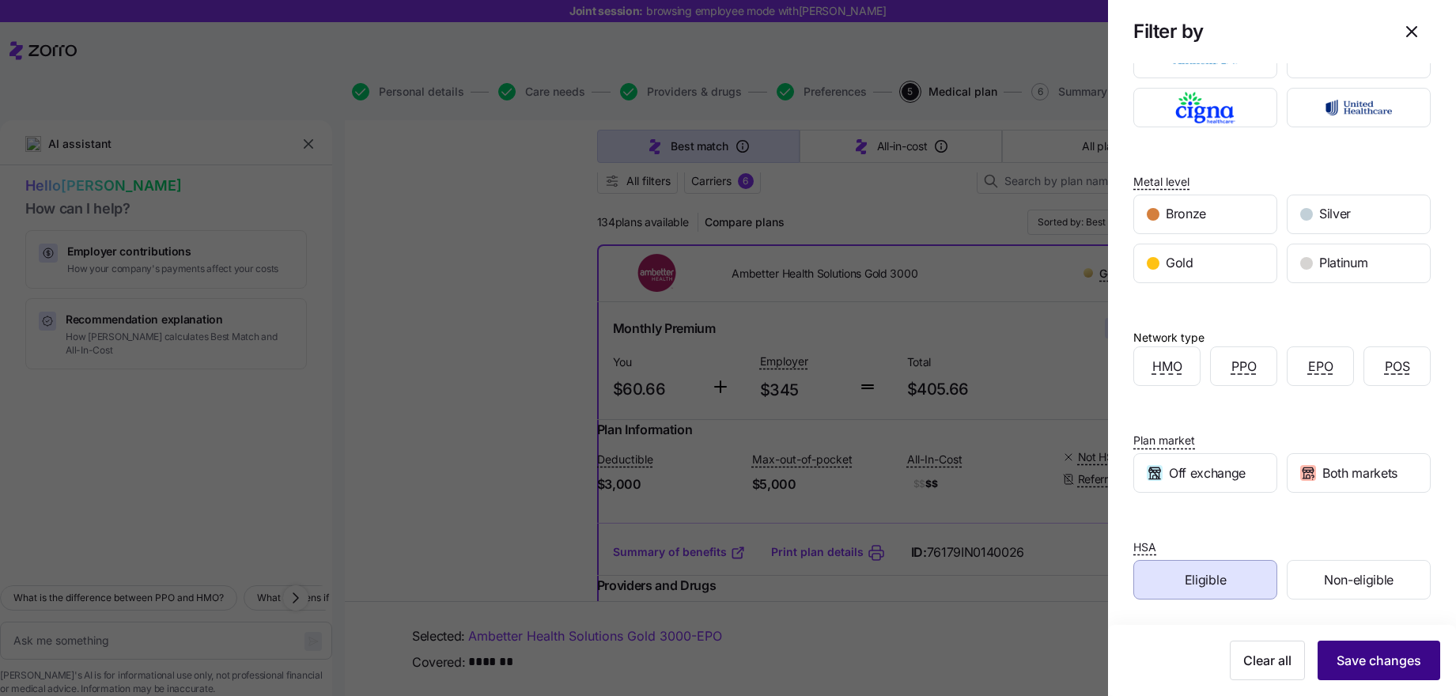
click at [1354, 666] on span "Save changes" at bounding box center [1379, 660] width 85 height 19
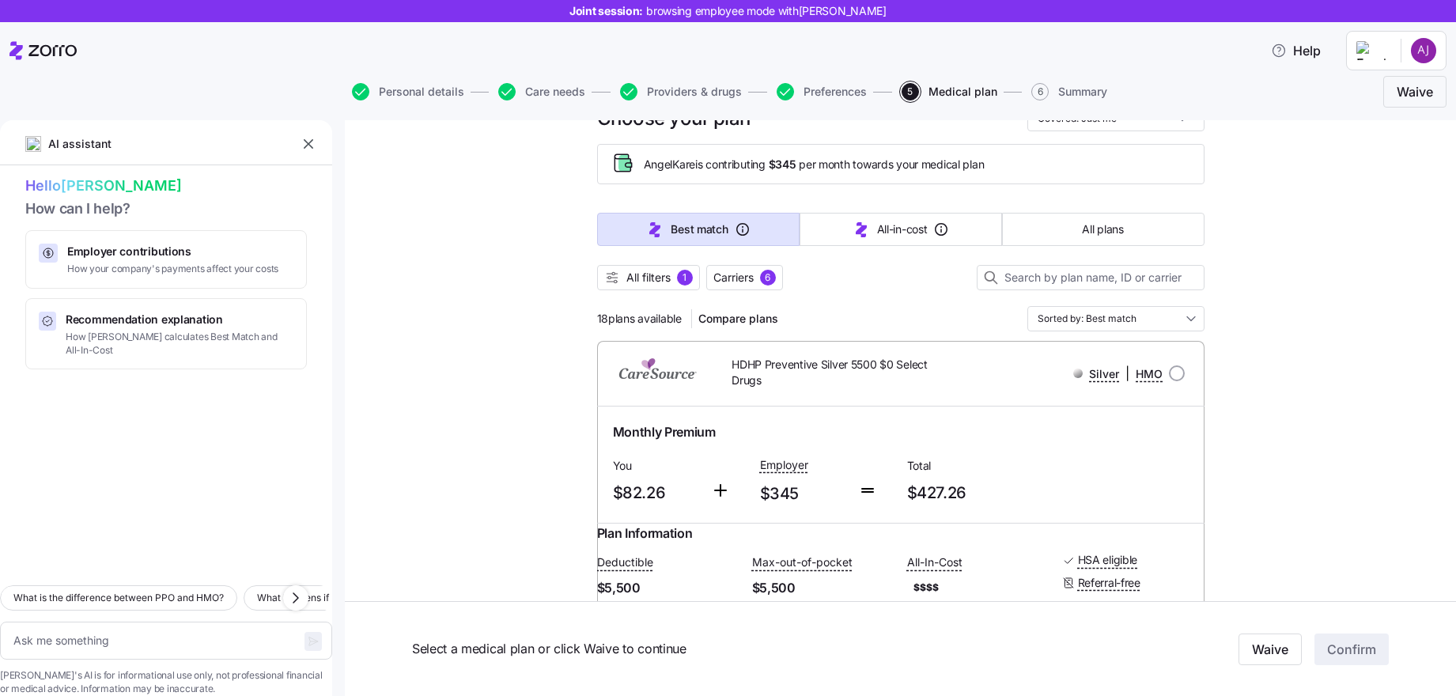
scroll to position [0, 0]
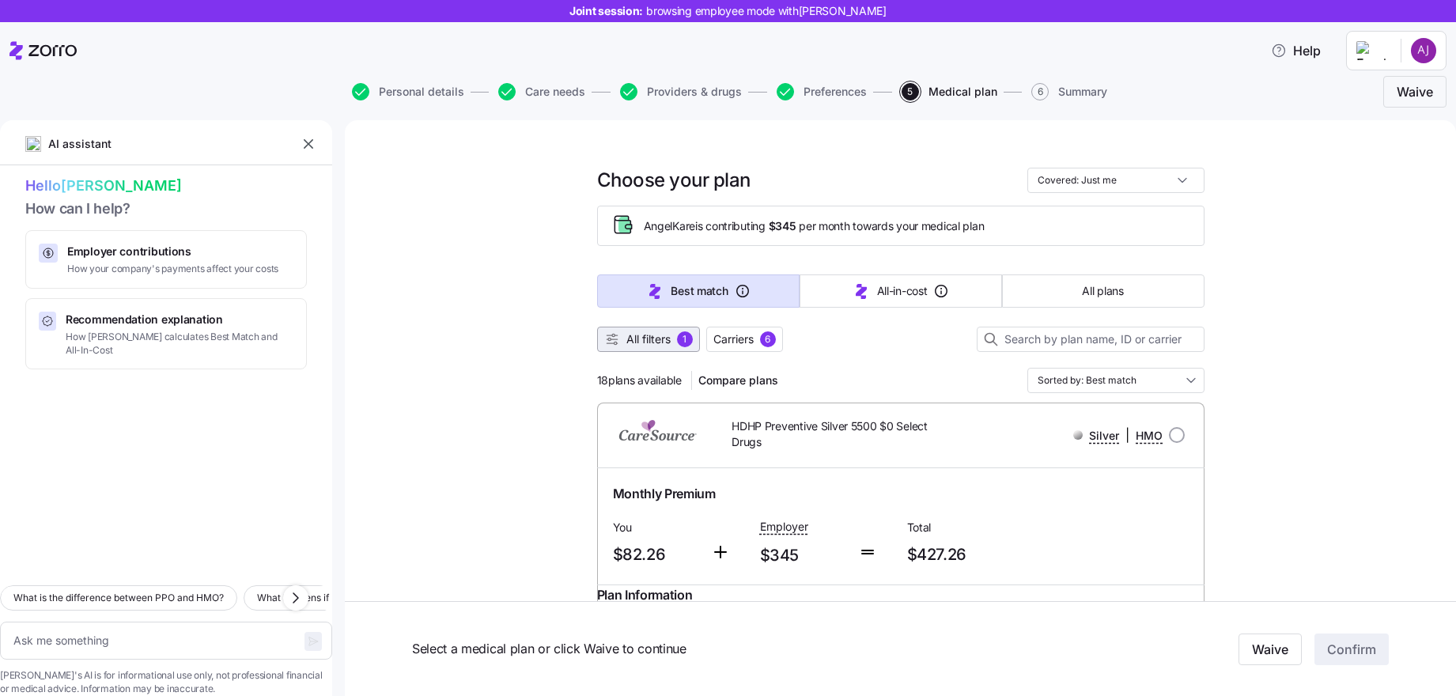
click at [643, 345] on span "All filters" at bounding box center [648, 339] width 44 height 16
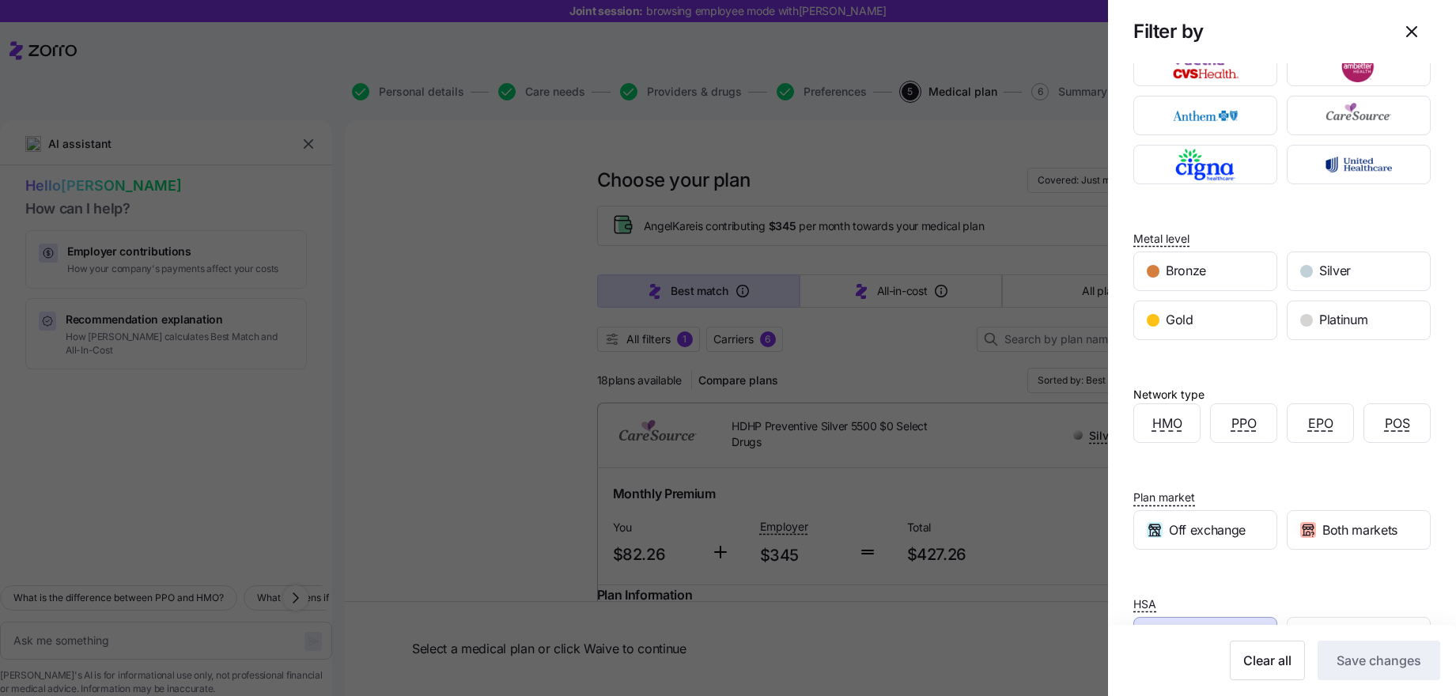
scroll to position [106, 0]
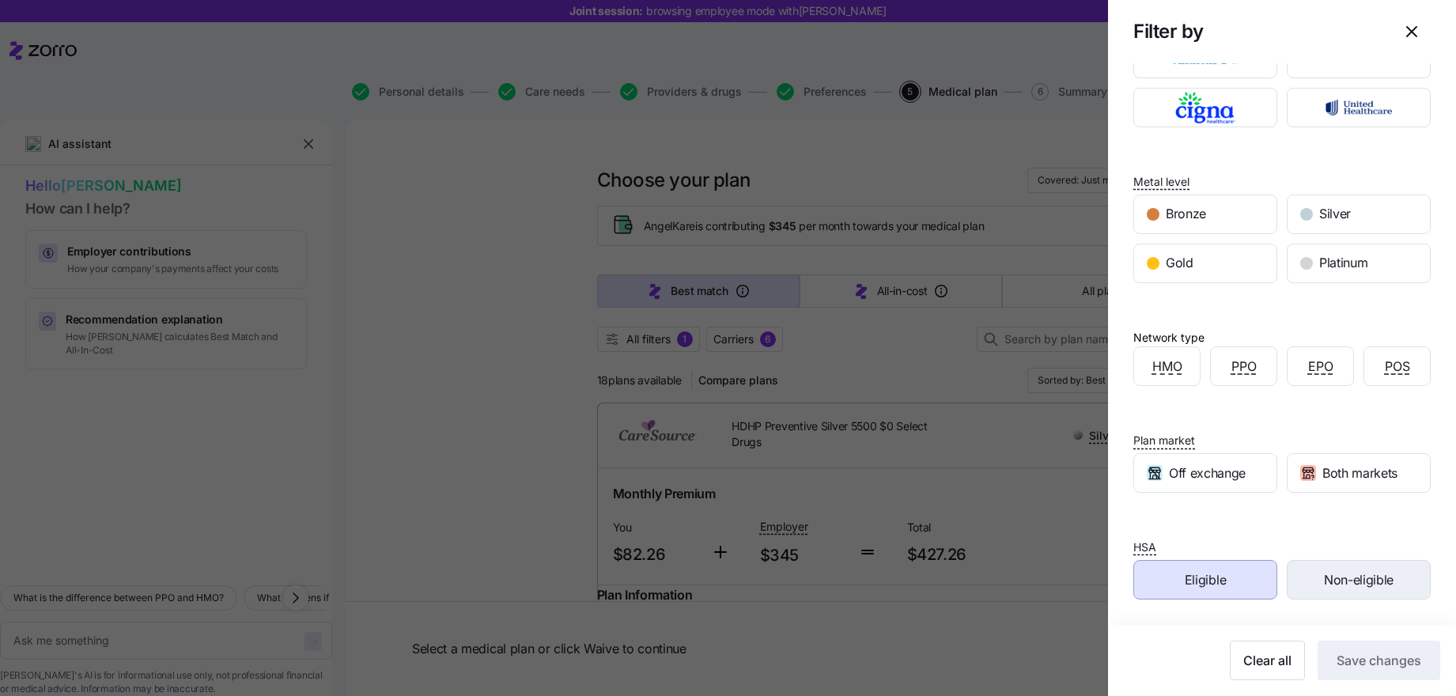
click at [1335, 586] on span "Non-eligible" at bounding box center [1359, 580] width 70 height 20
click at [1237, 580] on div "Eligible" at bounding box center [1205, 580] width 142 height 38
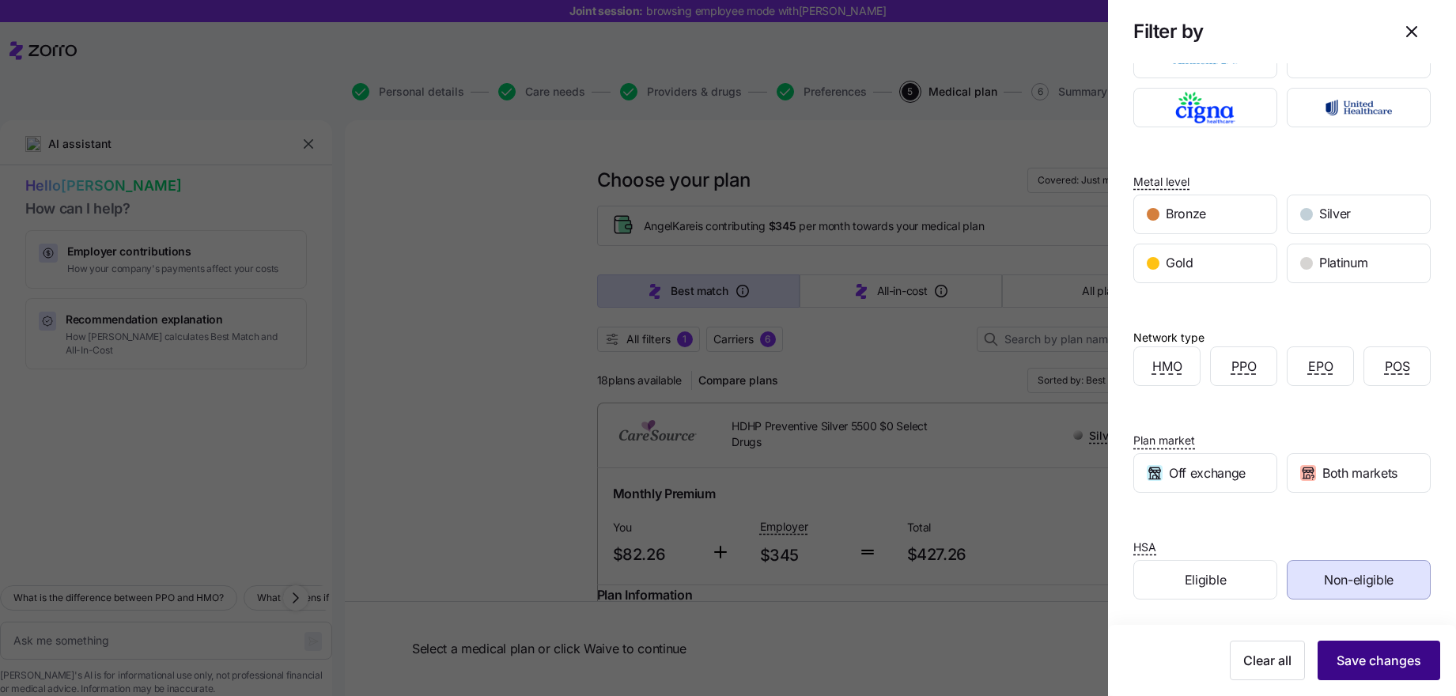
click at [1349, 653] on span "Save changes" at bounding box center [1379, 660] width 85 height 19
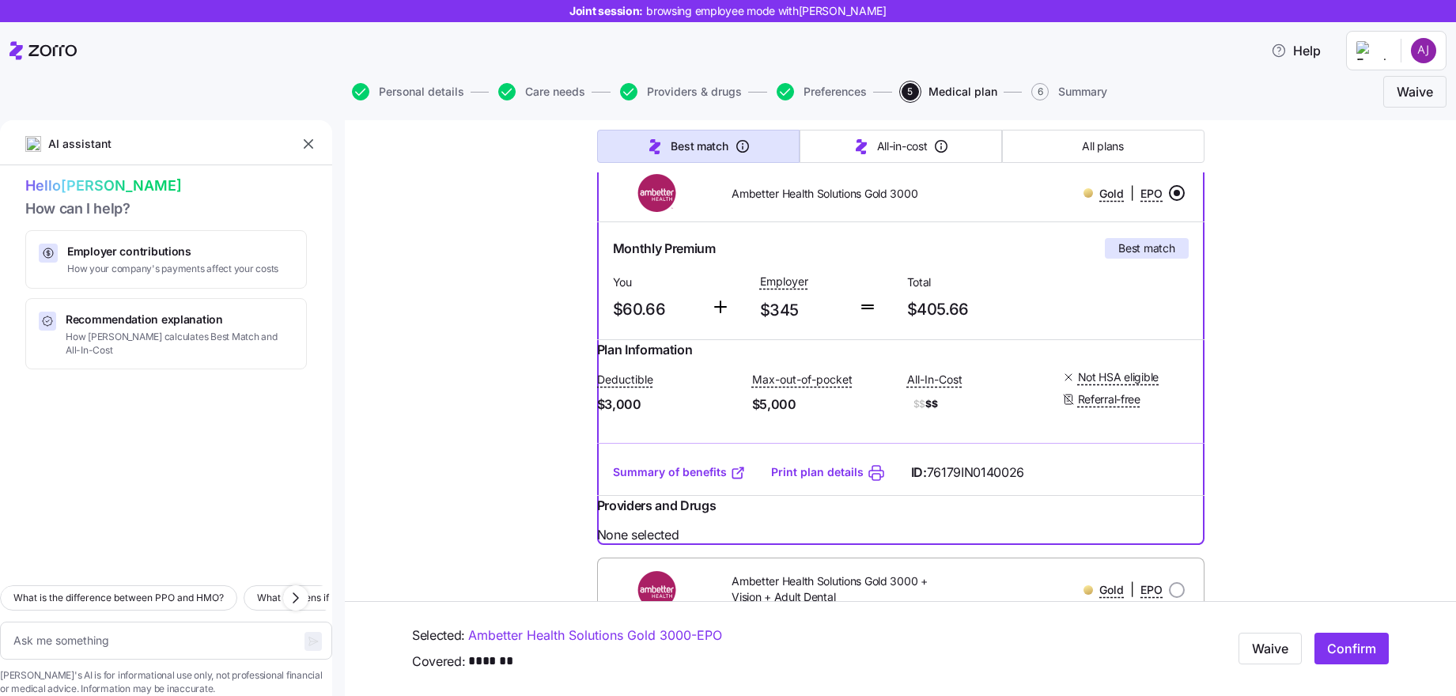
scroll to position [217, 0]
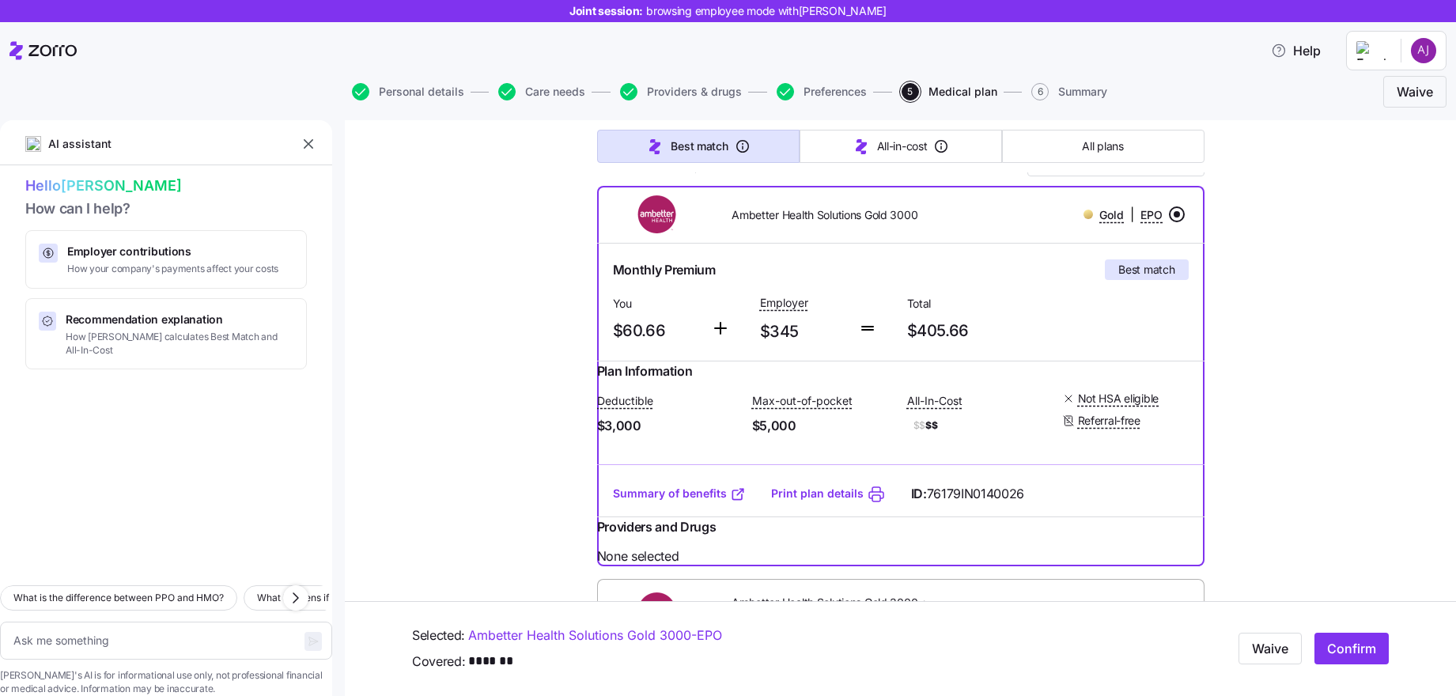
click at [975, 269] on div "Monthly Premium Best match" at bounding box center [901, 269] width 576 height 21
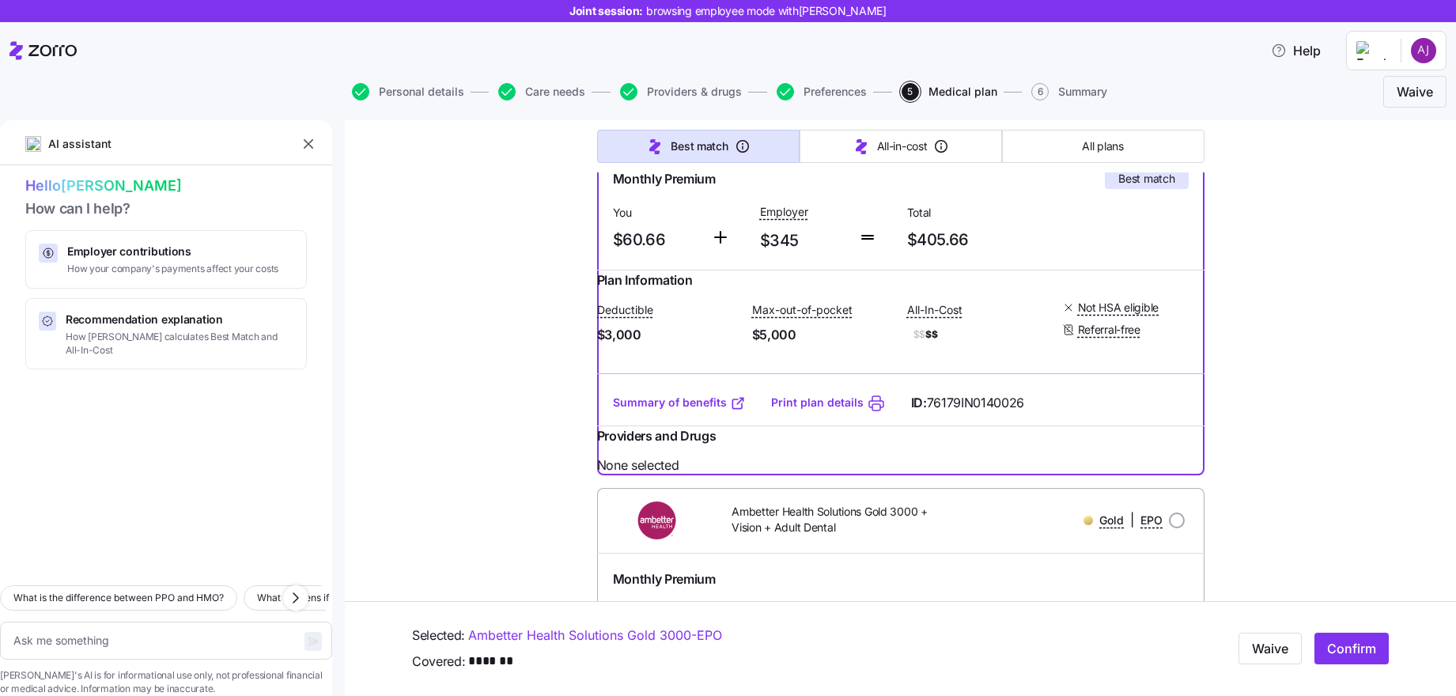
scroll to position [317, 0]
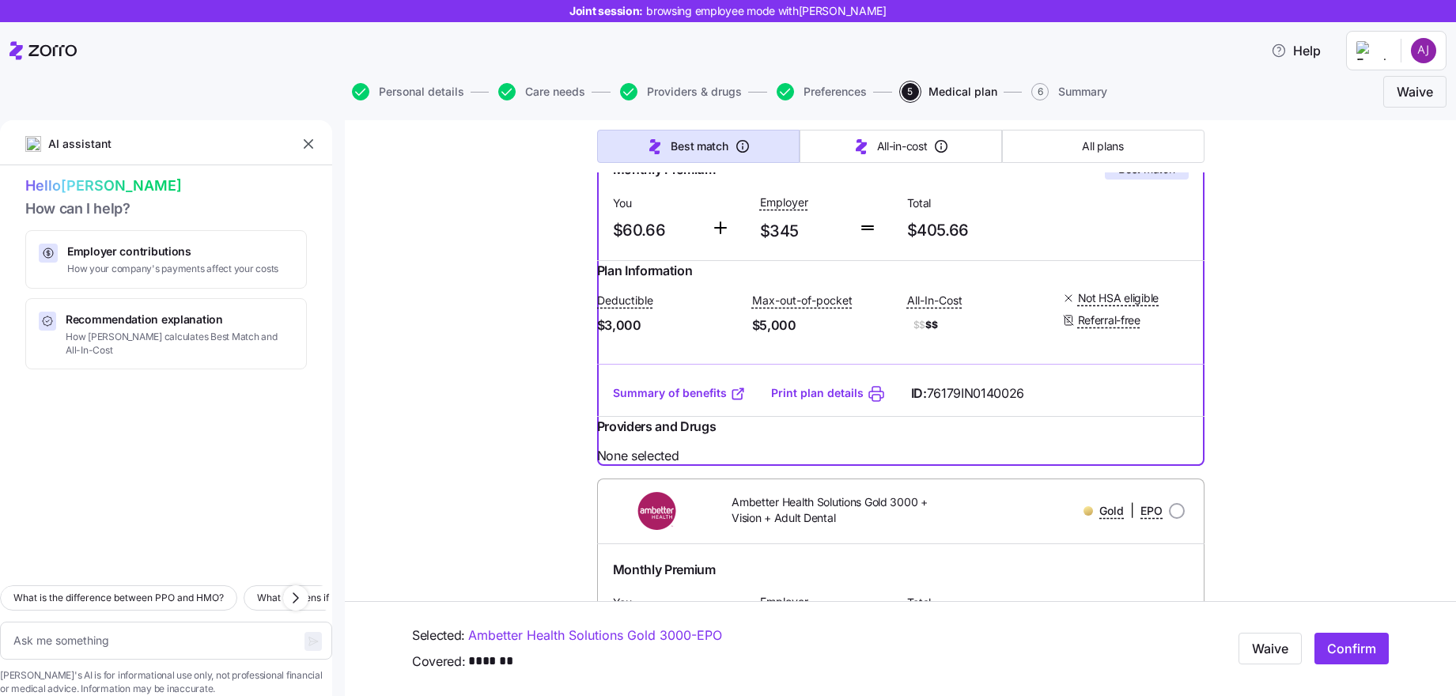
click at [934, 445] on div "Providers and Drugs" at bounding box center [901, 431] width 608 height 29
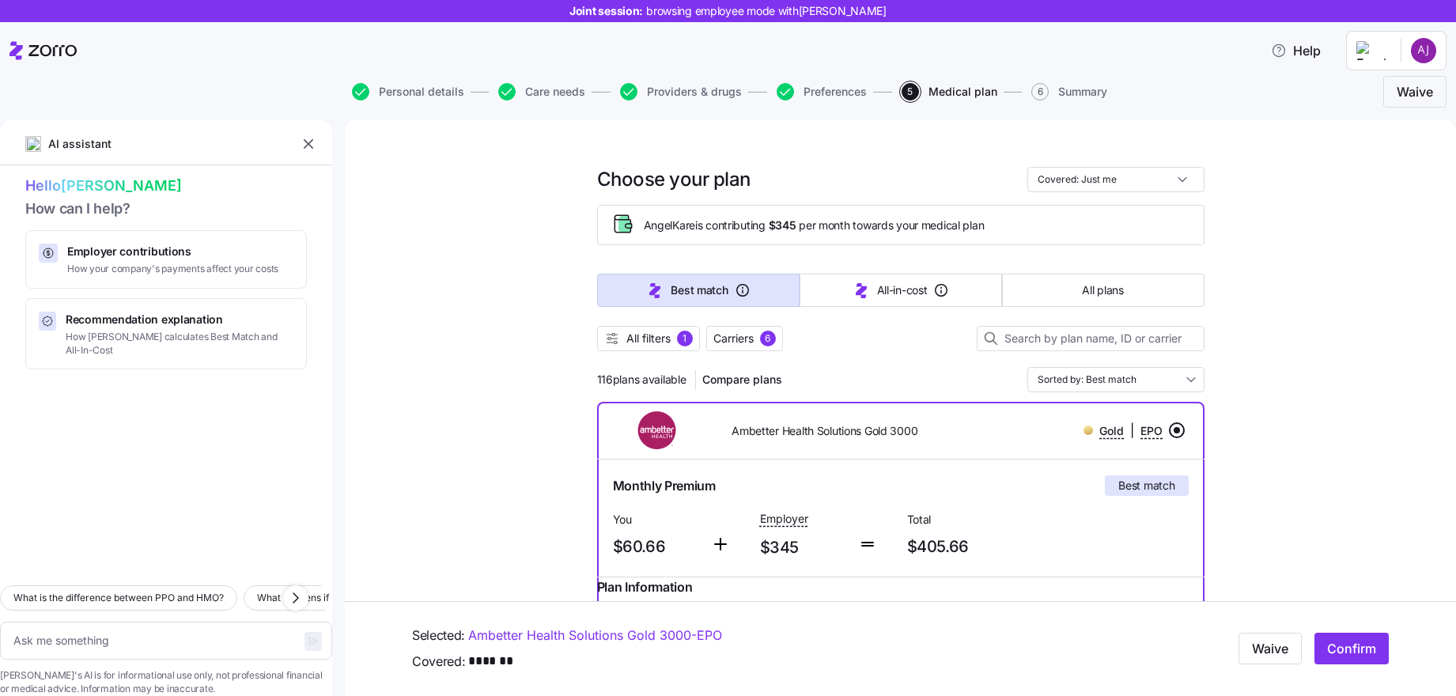
scroll to position [0, 0]
click at [1333, 650] on span "Confirm" at bounding box center [1351, 649] width 49 height 19
type textarea "x"
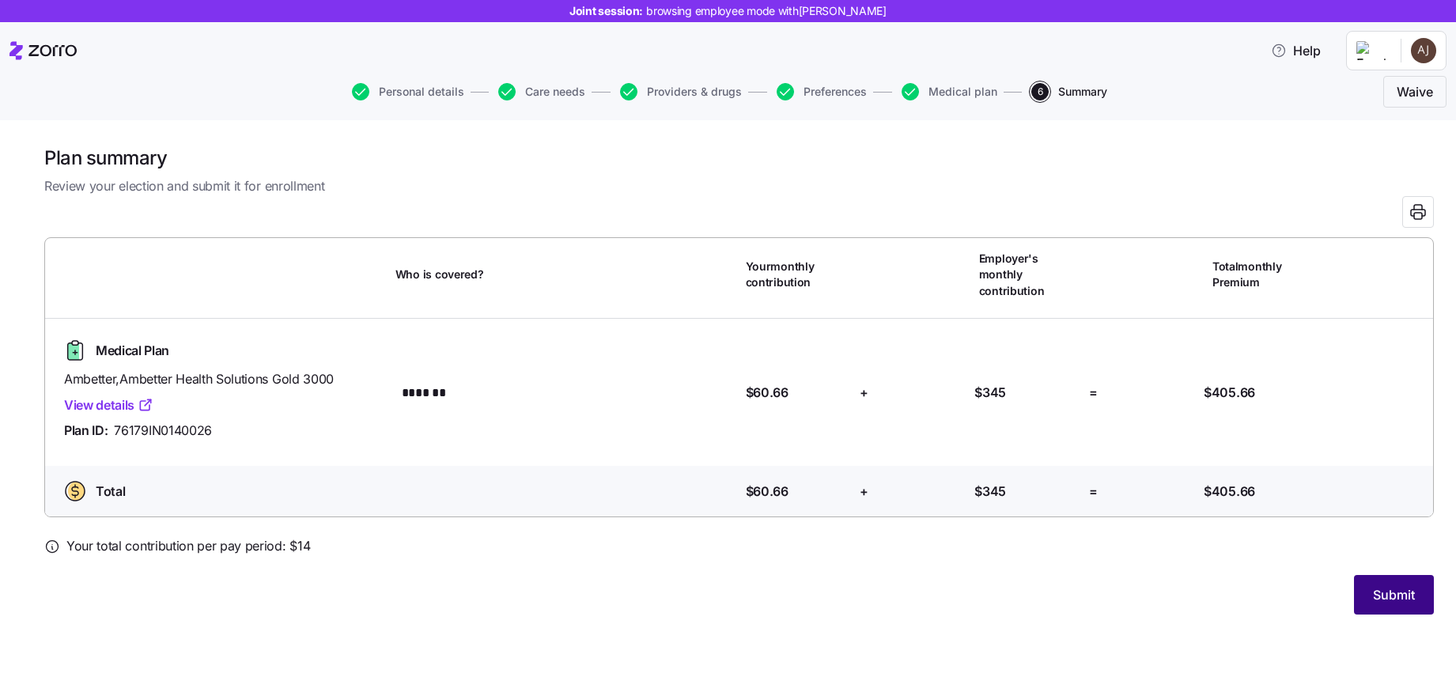
click at [1392, 585] on span "Submit" at bounding box center [1394, 594] width 42 height 19
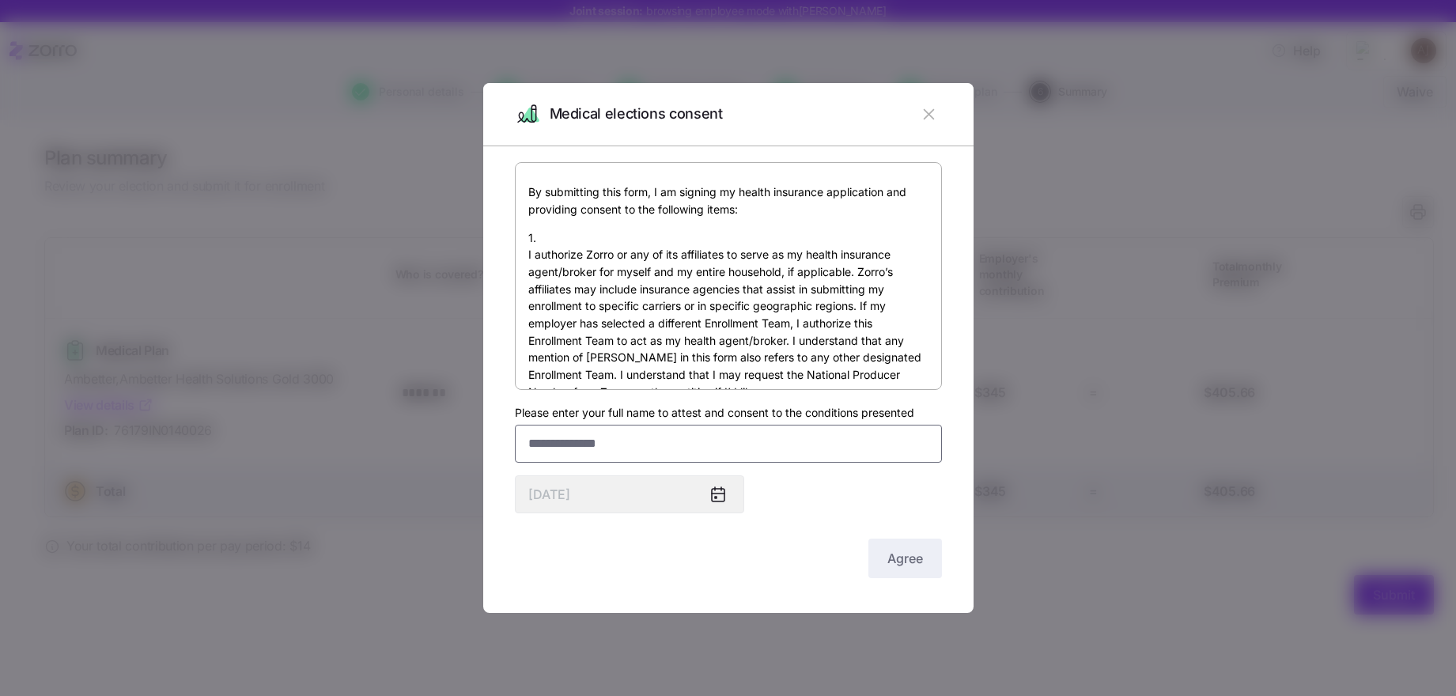
click at [743, 455] on input "Please enter your full name to attest and consent to the conditions presented" at bounding box center [728, 444] width 427 height 38
type input "**********"
click at [892, 555] on span "Agree" at bounding box center [906, 558] width 36 height 19
